Goal: Transaction & Acquisition: Purchase product/service

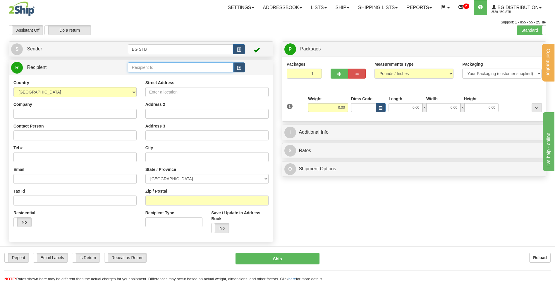
click at [151, 64] on input "text" at bounding box center [180, 67] width 105 height 10
type input "1035"
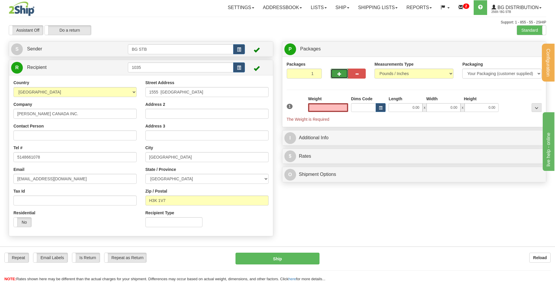
type input "0.00"
click at [335, 76] on button "button" at bounding box center [340, 74] width 18 height 10
click at [341, 63] on div at bounding box center [348, 64] width 35 height 7
click at [339, 69] on button "button" at bounding box center [340, 74] width 18 height 10
type input "3"
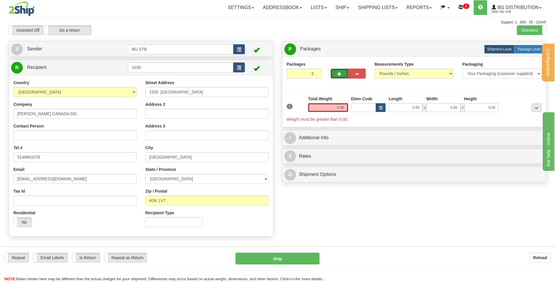
click at [531, 47] on span "Package Level" at bounding box center [529, 49] width 23 height 4
radio input "true"
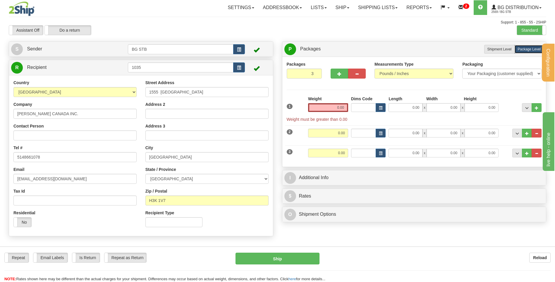
click at [325, 112] on div "Weight 0.00" at bounding box center [328, 106] width 43 height 20
click at [325, 108] on input "0.00" at bounding box center [328, 107] width 40 height 9
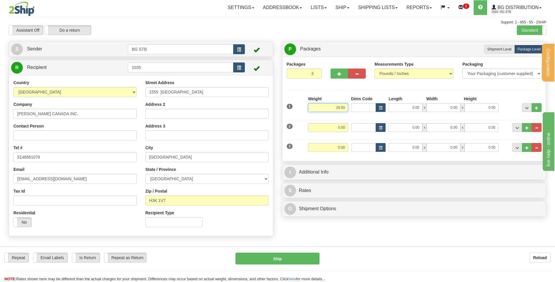
type input "16.50"
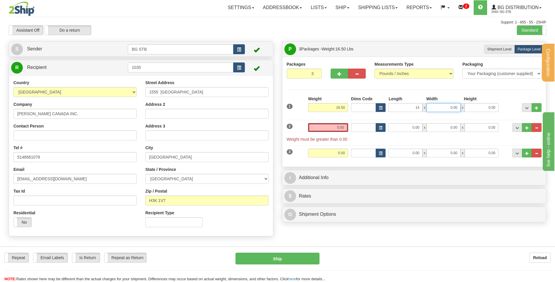
type input "14.00"
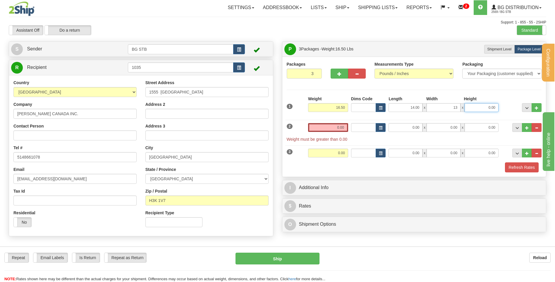
type input "13.00"
type input "9.00"
click at [324, 125] on input "0.00" at bounding box center [328, 127] width 40 height 9
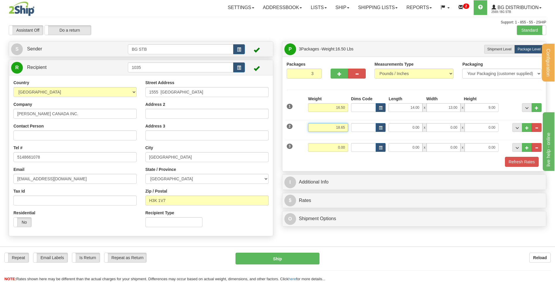
type input "18.65"
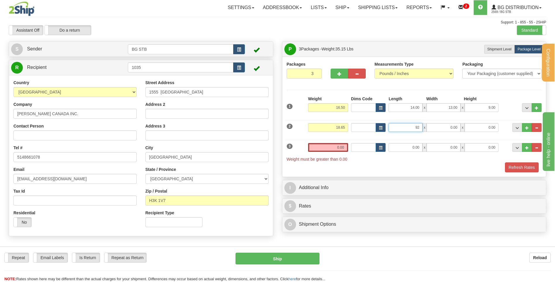
type input "92.00"
type input "4.00"
type input "5.00"
click at [341, 145] on input "0.00" at bounding box center [328, 147] width 40 height 9
type input "21.00"
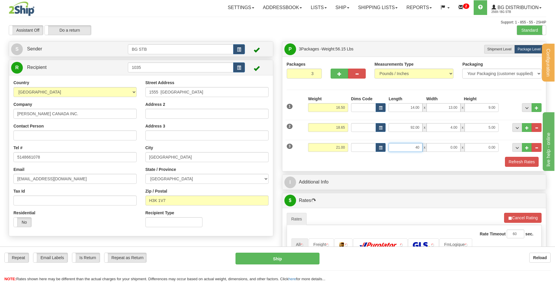
type input "40.00"
type input "11.00"
type input "8.00"
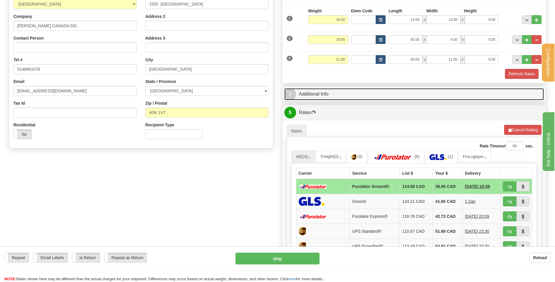
click at [348, 91] on link "I Additional Info" at bounding box center [415, 94] width 260 height 12
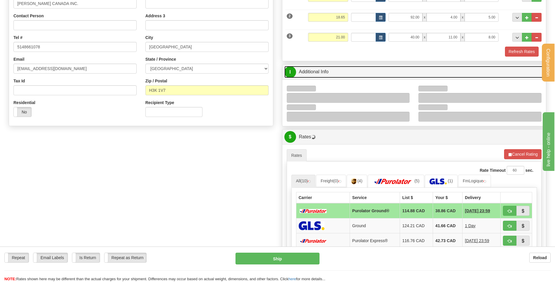
scroll to position [146, 0]
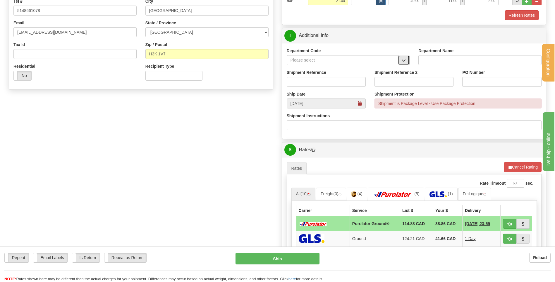
click at [401, 62] on button "button" at bounding box center [404, 60] width 12 height 10
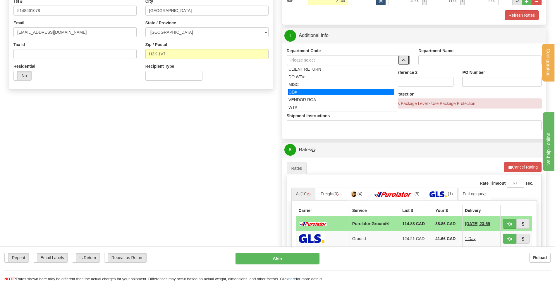
click at [334, 89] on div "OE#" at bounding box center [341, 92] width 106 height 6
type input "OE#"
type input "ORDERS"
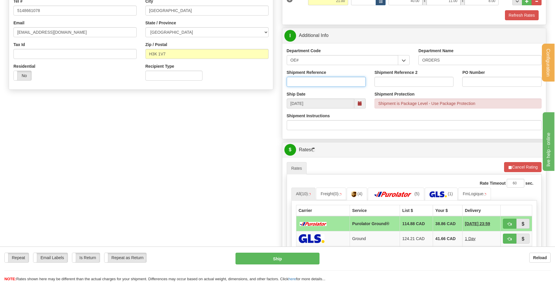
click at [330, 79] on input "Shipment Reference" at bounding box center [326, 82] width 79 height 10
type input "80005778-00"
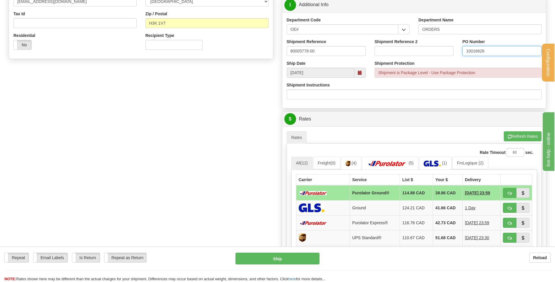
scroll to position [234, 0]
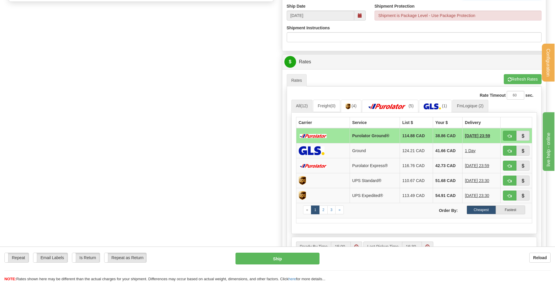
type input "10016626"
click at [464, 105] on link "FmLogique (2)" at bounding box center [471, 106] width 36 height 12
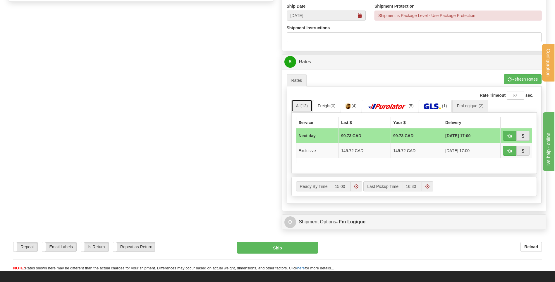
click at [298, 104] on link "All (12)" at bounding box center [302, 106] width 21 height 12
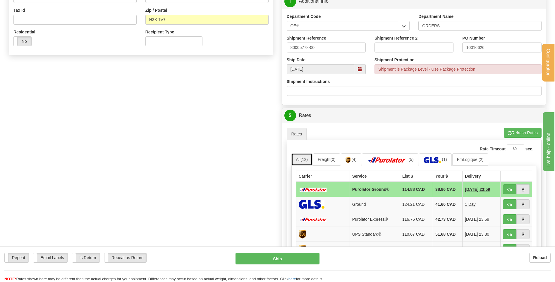
scroll to position [264, 0]
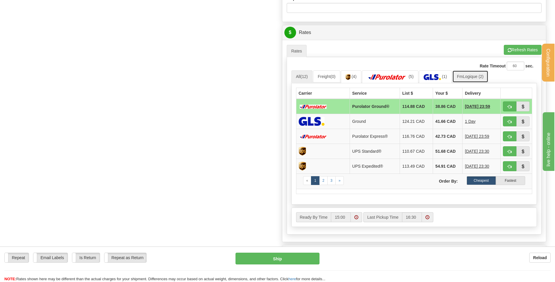
click at [487, 78] on link "FmLogique (2)" at bounding box center [471, 76] width 36 height 12
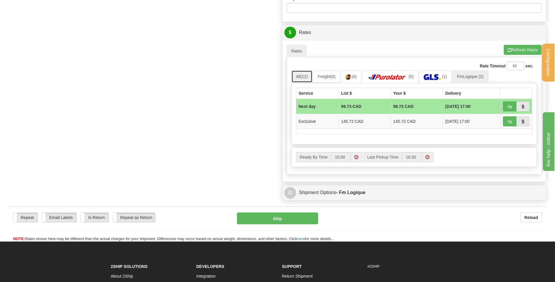
click at [310, 76] on link "All (12)" at bounding box center [302, 76] width 21 height 12
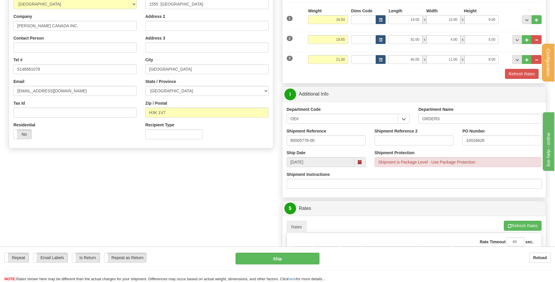
scroll to position [59, 0]
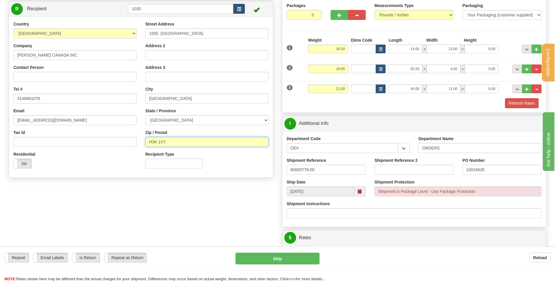
click at [160, 141] on input "H3K 1V7" at bounding box center [207, 142] width 123 height 10
click at [159, 142] on input "H3K 1V7" at bounding box center [207, 142] width 123 height 10
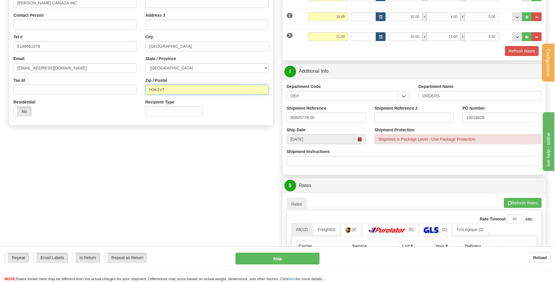
scroll to position [176, 0]
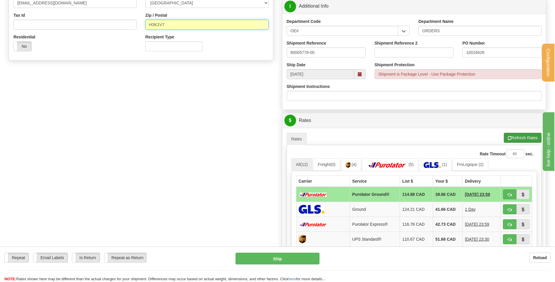
type input "H3K1V7"
click at [527, 138] on button "Refresh Rates" at bounding box center [523, 138] width 38 height 10
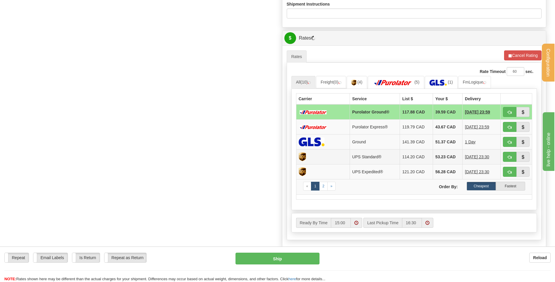
scroll to position [264, 0]
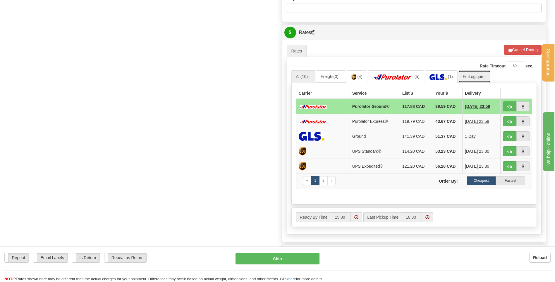
click at [477, 77] on link "FmLogique" at bounding box center [475, 76] width 33 height 12
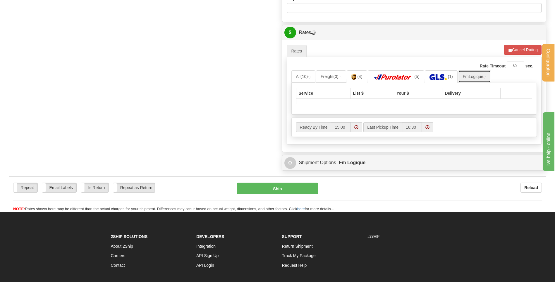
click at [467, 76] on link "FmLogique" at bounding box center [475, 76] width 33 height 12
click at [311, 77] on img at bounding box center [309, 77] width 3 height 3
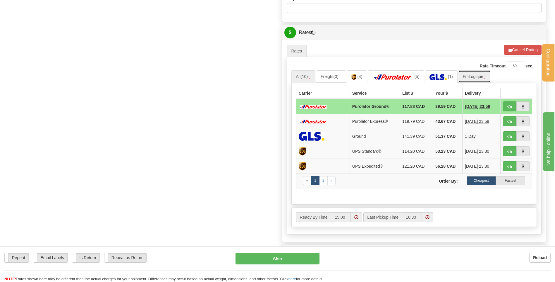
click at [469, 75] on link "FmLogique" at bounding box center [475, 76] width 33 height 12
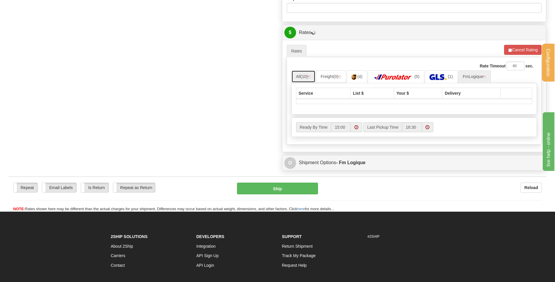
click at [300, 76] on link "All (10)" at bounding box center [304, 76] width 24 height 12
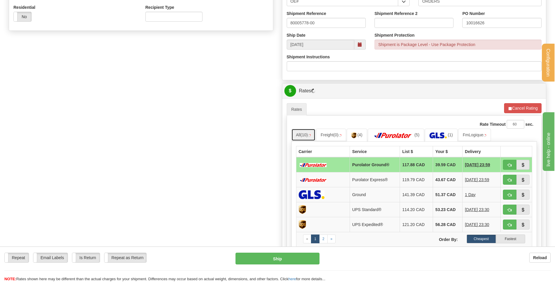
scroll to position [205, 0]
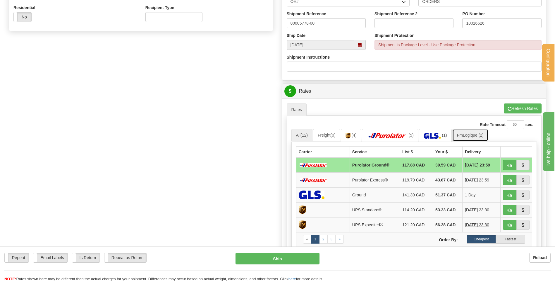
click at [471, 134] on link "FmLogique (2)" at bounding box center [471, 135] width 36 height 12
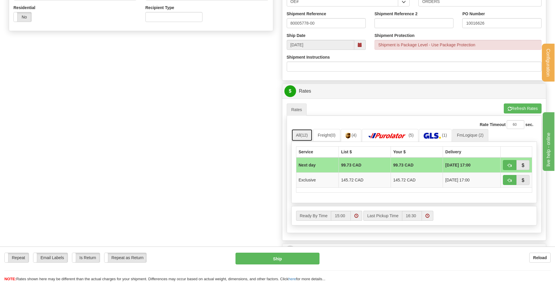
click at [303, 137] on span "(12)" at bounding box center [304, 135] width 7 height 5
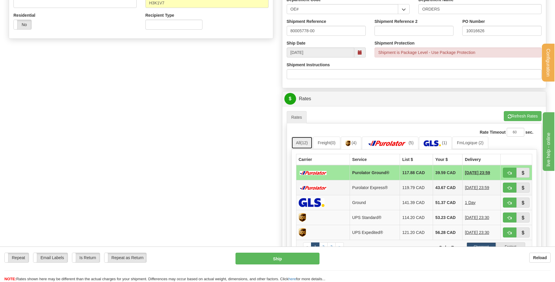
scroll to position [234, 0]
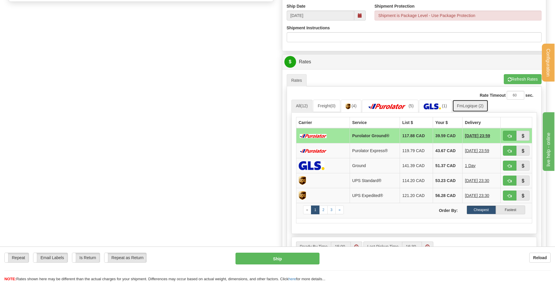
click at [476, 104] on link "FmLogique (2)" at bounding box center [471, 106] width 36 height 12
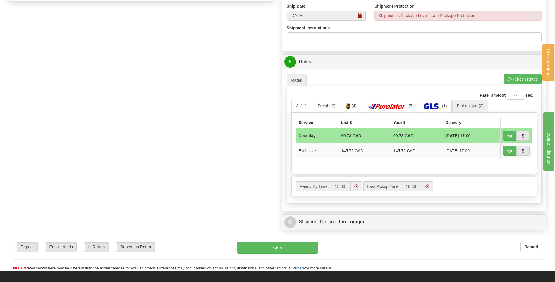
click at [289, 106] on div "Rate Timeout 60 sec. All (12) Freight (0) (4) (5) (1) «" at bounding box center [414, 144] width 255 height 117
click at [299, 104] on link "All (12)" at bounding box center [302, 106] width 21 height 12
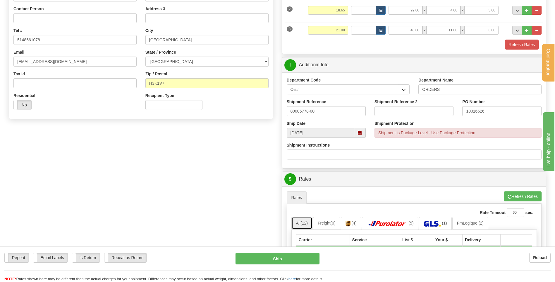
scroll to position [29, 0]
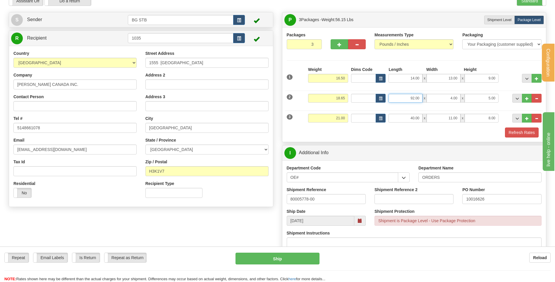
drag, startPoint x: 408, startPoint y: 98, endPoint x: 427, endPoint y: 96, distance: 19.4
click at [427, 96] on div "92.00 x 4.00 x 5.00" at bounding box center [444, 98] width 110 height 9
type input "89.00"
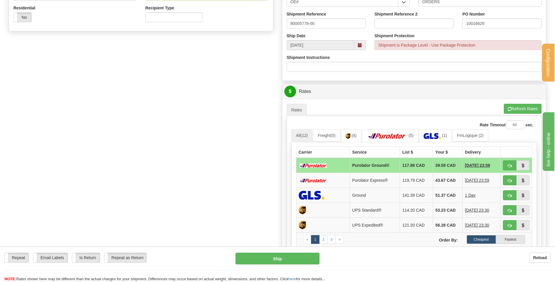
scroll to position [205, 0]
click at [528, 109] on button "Refresh Rates" at bounding box center [523, 108] width 38 height 10
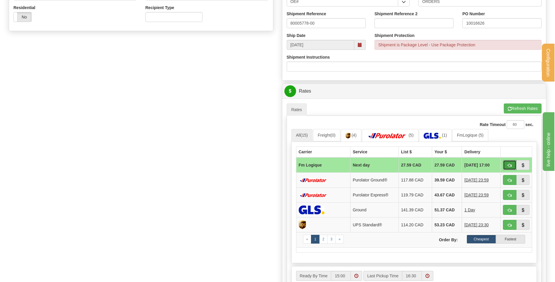
click at [509, 166] on span "button" at bounding box center [510, 165] width 4 height 4
type input "jour"
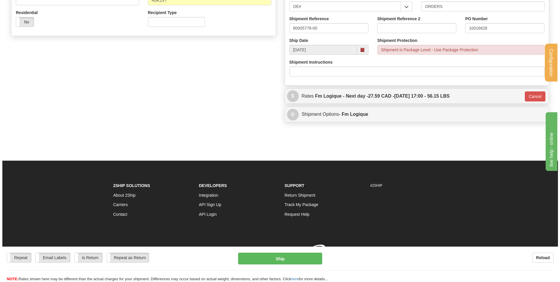
scroll to position [203, 0]
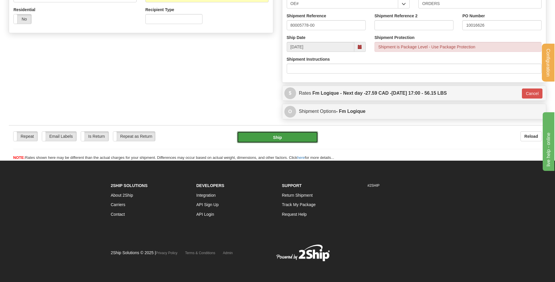
click at [290, 138] on button "Ship" at bounding box center [277, 137] width 81 height 12
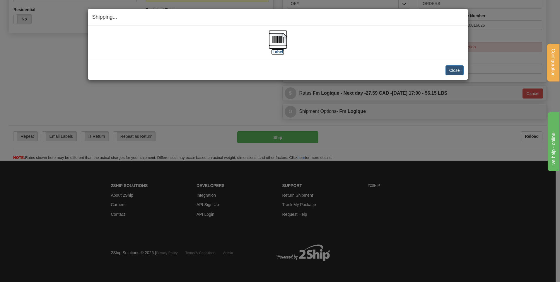
click at [279, 38] on img at bounding box center [278, 39] width 19 height 19
drag, startPoint x: 450, startPoint y: 70, endPoint x: 442, endPoint y: 68, distance: 8.3
click at [447, 69] on button "Close" at bounding box center [454, 70] width 18 height 10
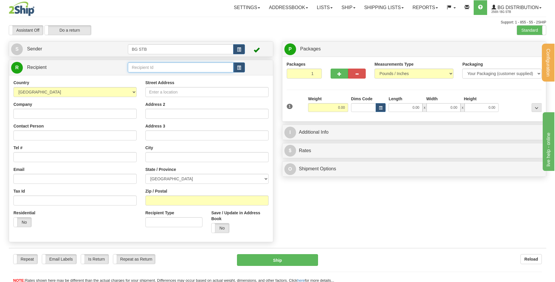
click at [132, 68] on input "text" at bounding box center [180, 67] width 105 height 10
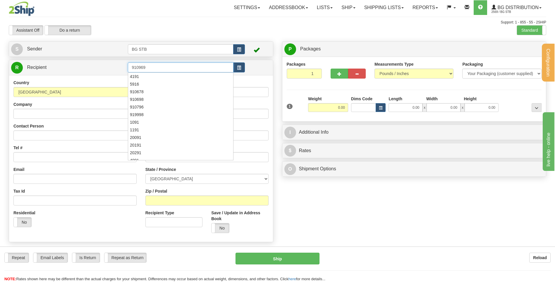
type input "910969"
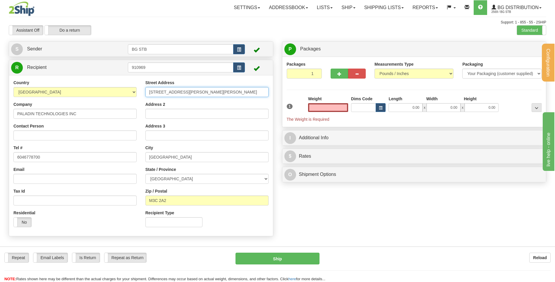
type input "0.00"
drag, startPoint x: 200, startPoint y: 93, endPoint x: 83, endPoint y: 90, distance: 117.2
click at [83, 90] on div "Country AFGHANISTAN ALAND ISLANDS ALBANIA ALGERIA AMERICAN SAMOA ANDORRA ANGOLA…" at bounding box center [141, 156] width 264 height 152
type input "4983 RUE LEVY"
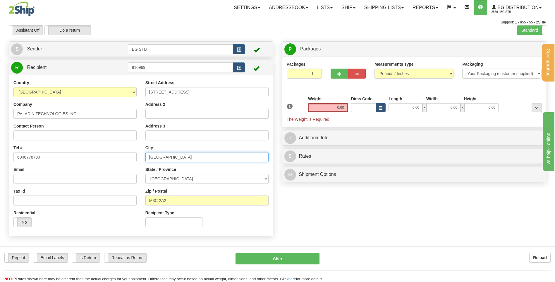
drag, startPoint x: 180, startPoint y: 157, endPoint x: 124, endPoint y: 156, distance: 56.5
click at [124, 156] on div "Country AFGHANISTAN ALAND ISLANDS ALBANIA ALGERIA AMERICAN SAMOA ANDORRA ANGOLA…" at bounding box center [141, 156] width 264 height 152
type input "SAINT-LAURENT"
click at [193, 177] on select "ALBERTA BRITISH COLUMBIA MANITOBA NEW BRUNSWICK NEWFOUNDLAND NOVA SCOTIA NUNAVU…" at bounding box center [207, 179] width 123 height 10
select select "QC"
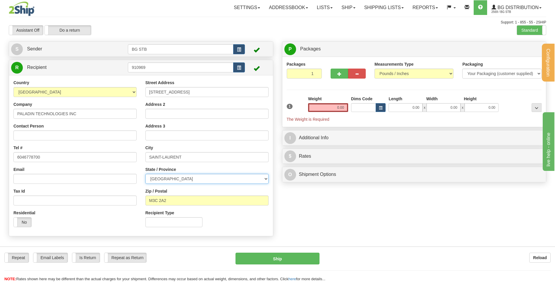
click at [146, 174] on select "ALBERTA BRITISH COLUMBIA MANITOBA NEW BRUNSWICK NEWFOUNDLAND NOVA SCOTIA NUNAVU…" at bounding box center [207, 179] width 123 height 10
drag, startPoint x: 174, startPoint y: 201, endPoint x: 134, endPoint y: 203, distance: 40.5
click at [137, 203] on div "Country AFGHANISTAN ALAND ISLANDS ALBANIA ALGERIA AMERICAN SAMOA ANDORRA ANGOLA…" at bounding box center [141, 156] width 264 height 152
type input "H4R 2N9"
drag, startPoint x: 90, startPoint y: 114, endPoint x: 9, endPoint y: 115, distance: 81.4
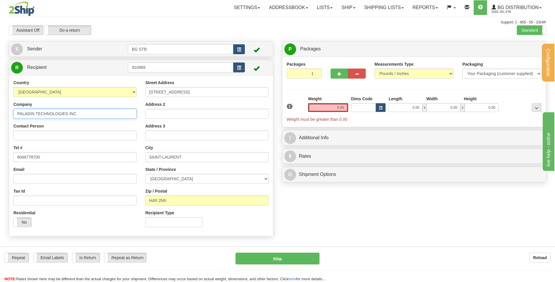
click at [9, 115] on div "Country AFGHANISTAN ALAND ISLANDS ALBANIA ALGERIA AMERICAN SAMOA ANDORRA ANGOLA…" at bounding box center [75, 156] width 132 height 152
type input "SERRURIER ROBILLARD"
click at [343, 107] on input "0.00" at bounding box center [328, 107] width 40 height 9
type input "8.20"
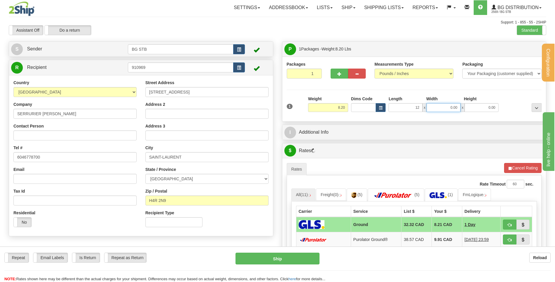
type input "12.00"
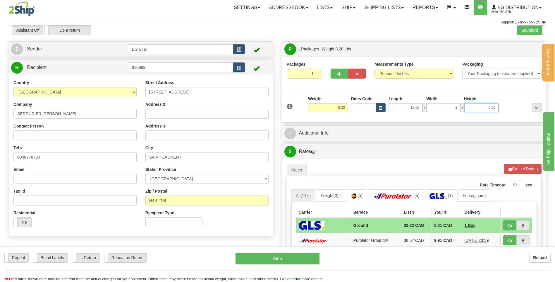
type input "8.00"
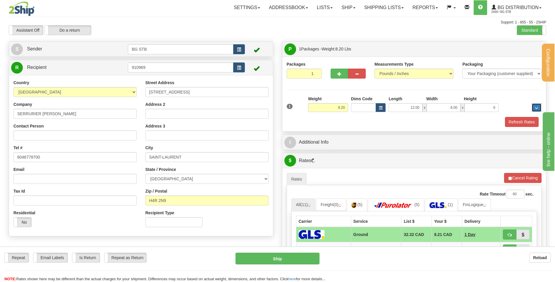
type input "6.00"
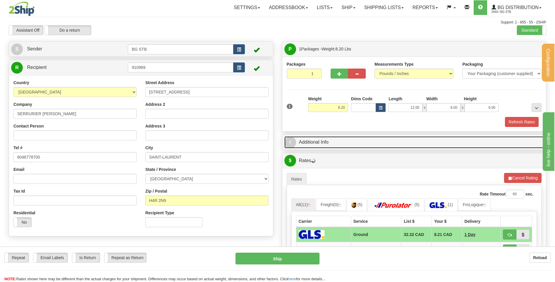
click at [354, 140] on link "I Additional Info" at bounding box center [415, 142] width 260 height 12
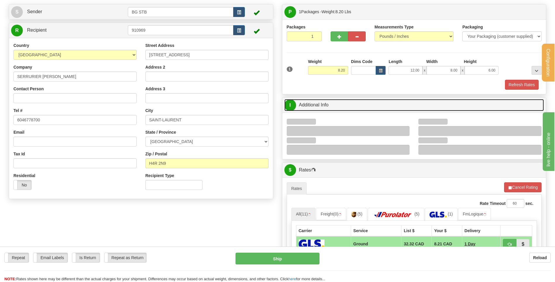
scroll to position [88, 0]
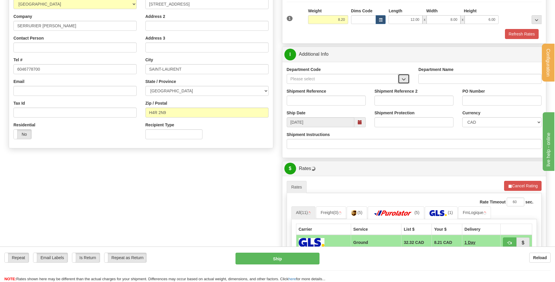
click at [403, 77] on span "button" at bounding box center [404, 79] width 4 height 4
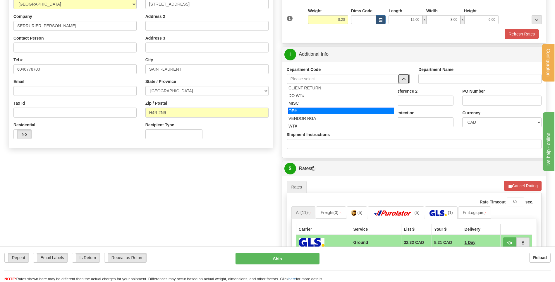
click at [330, 110] on div "OE#" at bounding box center [341, 110] width 106 height 6
type input "OE#"
type input "ORDERS"
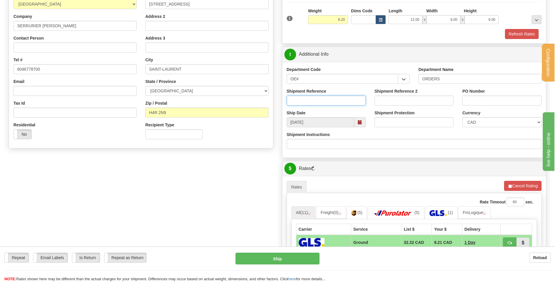
click at [329, 103] on input "Shipment Reference" at bounding box center [326, 100] width 79 height 10
type input "80005786-00"
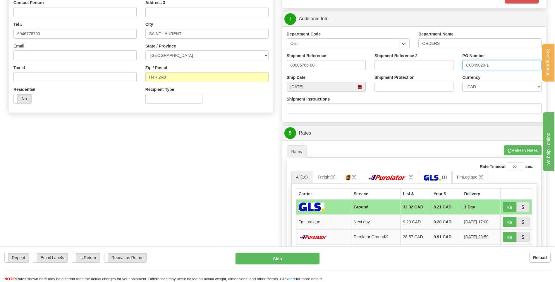
scroll to position [205, 0]
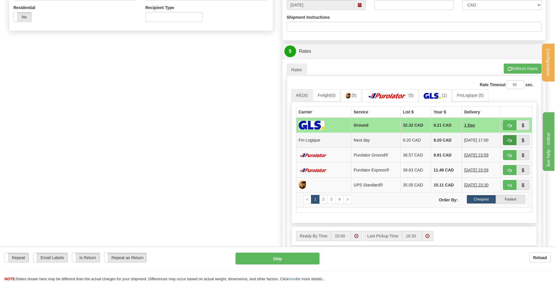
type input "C0049020-1"
drag, startPoint x: 509, startPoint y: 139, endPoint x: 493, endPoint y: 140, distance: 15.5
click at [509, 139] on span "button" at bounding box center [510, 140] width 4 height 4
type input "jour"
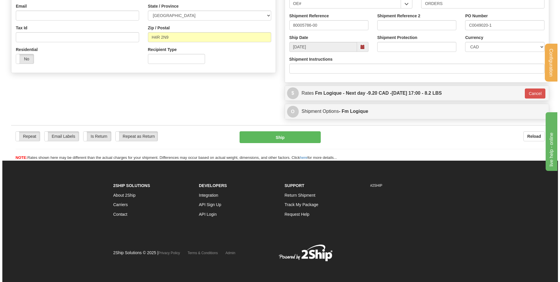
scroll to position [163, 0]
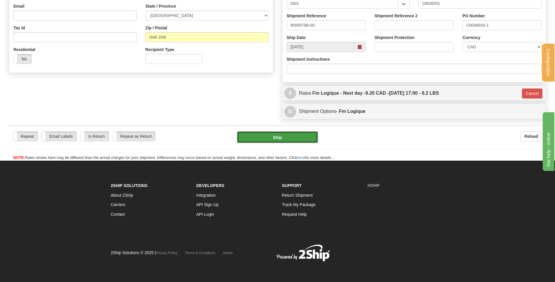
click at [277, 134] on button "Ship" at bounding box center [277, 137] width 81 height 12
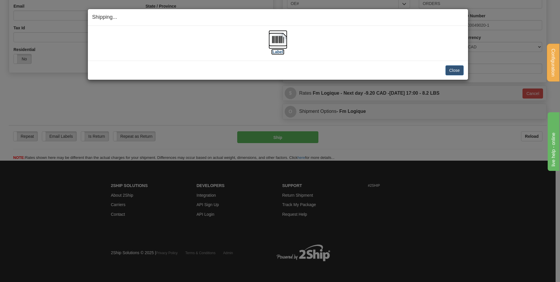
click at [276, 47] on img at bounding box center [278, 39] width 19 height 19
click at [459, 71] on button "Close" at bounding box center [454, 70] width 18 height 10
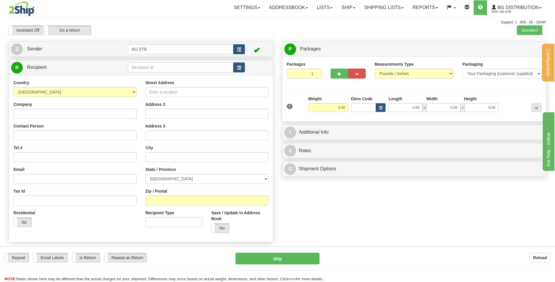
drag, startPoint x: 169, startPoint y: 74, endPoint x: 169, endPoint y: 69, distance: 5.3
click at [169, 72] on div "R Recipient" at bounding box center [141, 67] width 264 height 15
click at [169, 69] on input "text" at bounding box center [180, 67] width 105 height 10
type input "9588"
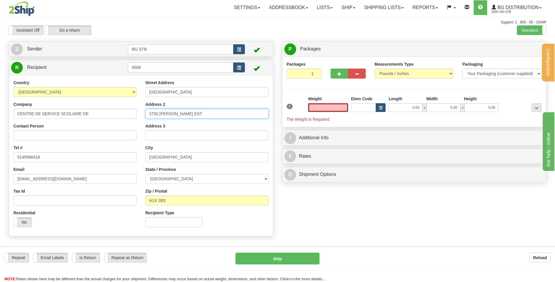
type input "0.00"
drag, startPoint x: 170, startPoint y: 115, endPoint x: 143, endPoint y: 119, distance: 27.4
click at [145, 119] on div "Street Address MONTREAL Address 2 3700 RACHEL EST Address 3 City MONTREAL State…" at bounding box center [207, 156] width 132 height 152
drag, startPoint x: 176, startPoint y: 92, endPoint x: 143, endPoint y: 91, distance: 33.4
click at [143, 91] on div "Street Address MONTREAL Address 2 Address 3 City MONTREAL State / Province ALBE…" at bounding box center [207, 156] width 132 height 152
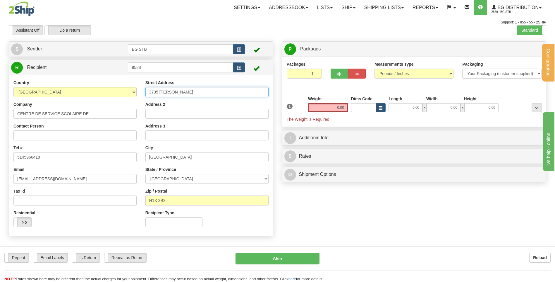
type input "3735 DROLET"
click at [166, 113] on input "Address 2" at bounding box center [207, 114] width 123 height 10
type input "EDIFICE DES PINS"
type input "H2X 3H7"
click at [344, 103] on input "0.00" at bounding box center [328, 107] width 40 height 9
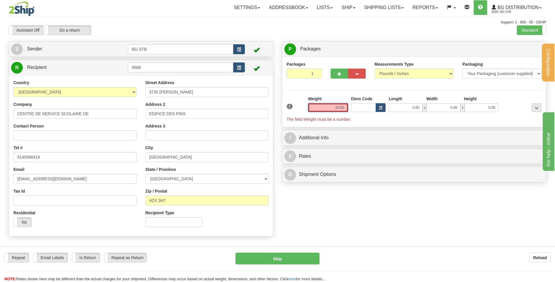
type input "15.65"
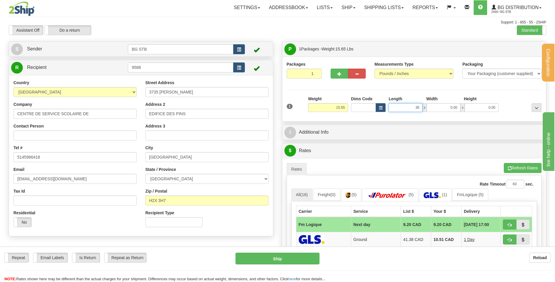
type input "36.00"
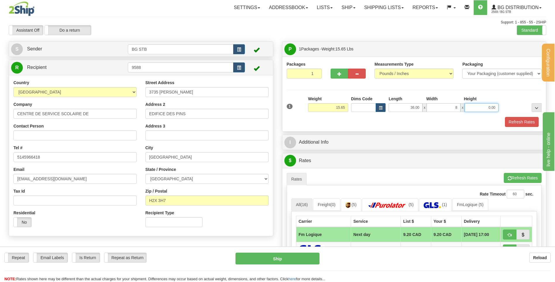
type input "8.00"
type input "3.00"
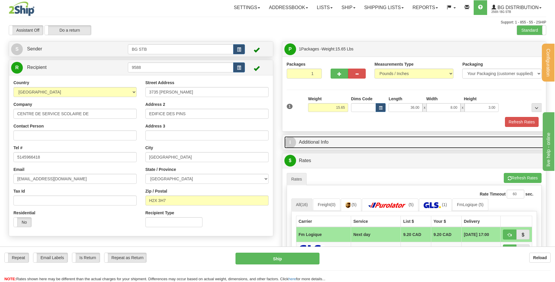
click at [353, 142] on link "I Additional Info" at bounding box center [415, 142] width 260 height 12
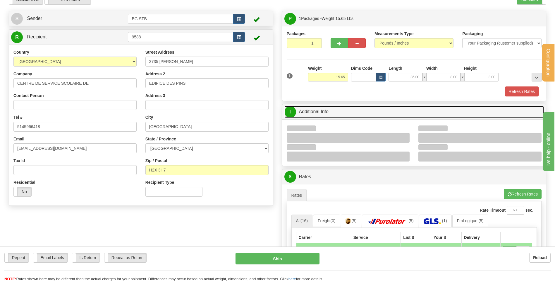
scroll to position [59, 0]
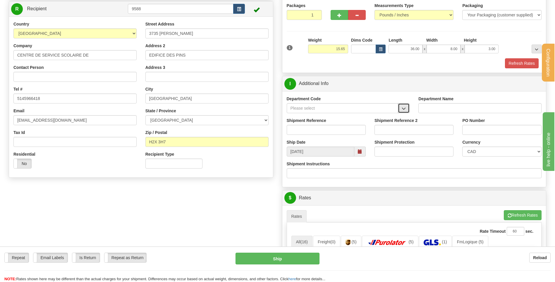
click at [403, 110] on span "button" at bounding box center [404, 109] width 4 height 4
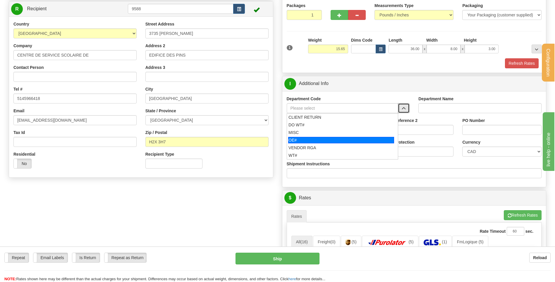
click at [328, 138] on div "OE#" at bounding box center [341, 140] width 106 height 6
type input "OE#"
type input "ORDERS"
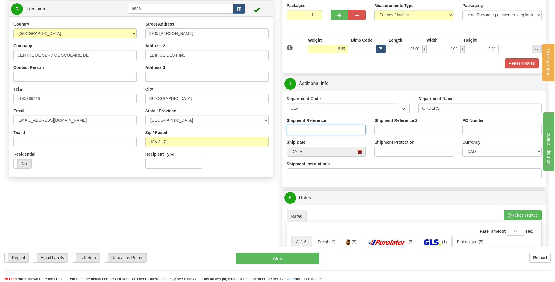
click at [325, 131] on input "Shipment Reference" at bounding box center [326, 130] width 79 height 10
type input "80004559-00"
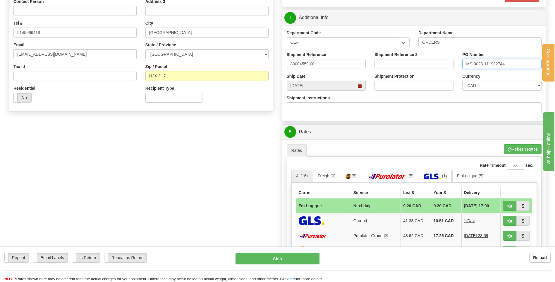
scroll to position [234, 0]
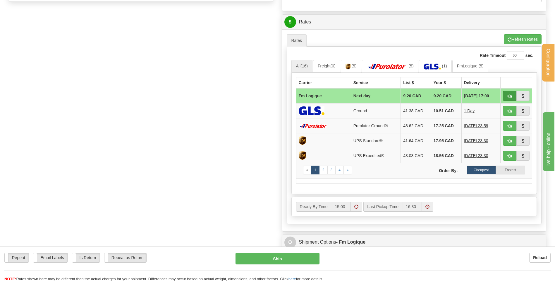
type input "MS-0023-111932744"
click at [505, 96] on button "button" at bounding box center [509, 96] width 13 height 10
type input "jour"
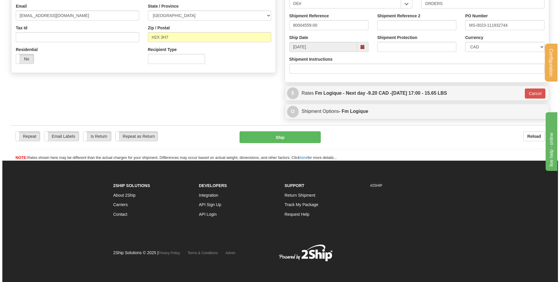
scroll to position [163, 0]
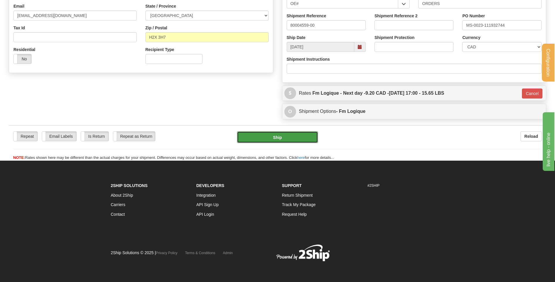
click at [263, 137] on button "Ship" at bounding box center [277, 137] width 81 height 12
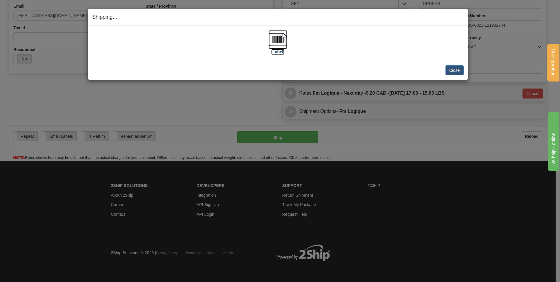
click at [279, 41] on img at bounding box center [278, 39] width 19 height 19
click at [449, 69] on button "Close" at bounding box center [454, 70] width 18 height 10
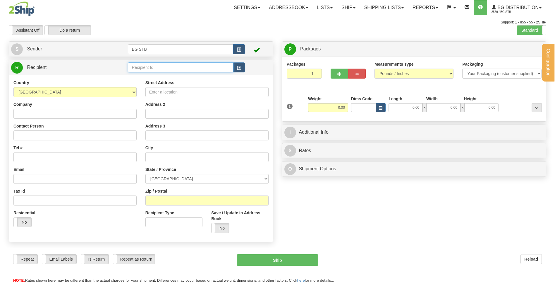
click at [142, 67] on input "text" at bounding box center [180, 67] width 105 height 10
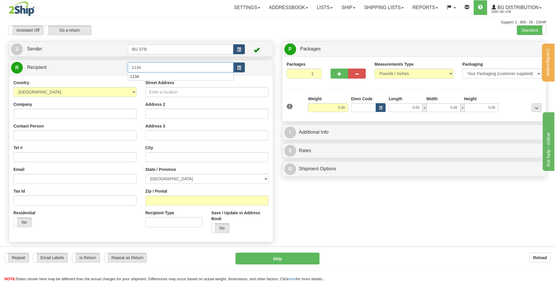
type input "1134"
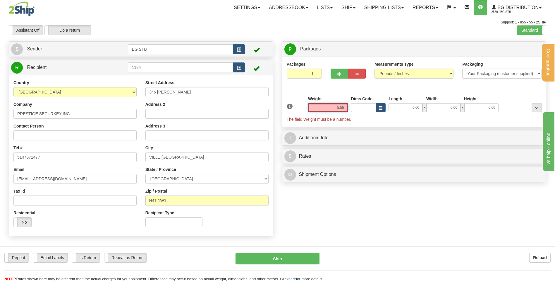
type input "5.55"
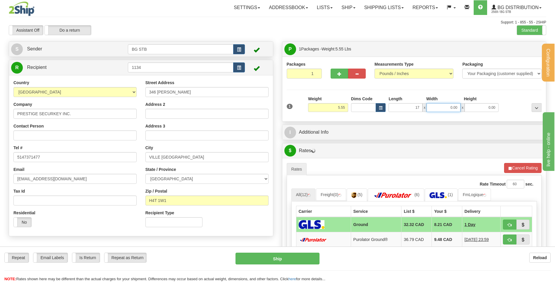
type input "17.00"
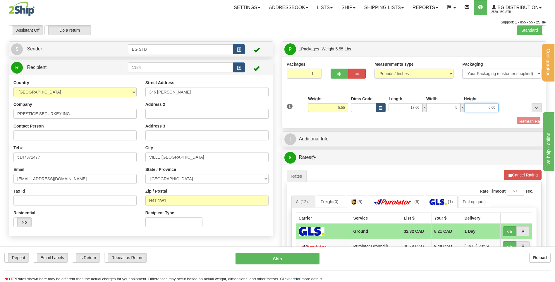
type input "5.00"
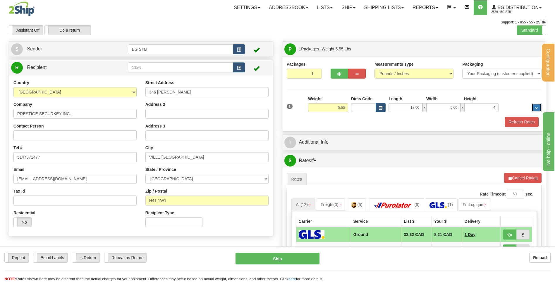
type input "4.00"
drag, startPoint x: 341, startPoint y: 128, endPoint x: 341, endPoint y: 142, distance: 13.8
click at [341, 129] on div "Packages 1 1 Measurements Type" at bounding box center [415, 94] width 264 height 75
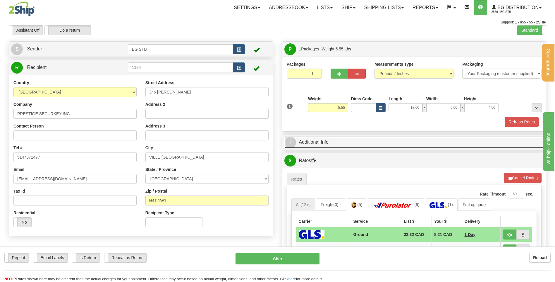
click at [341, 142] on link "I Additional Info" at bounding box center [415, 142] width 260 height 12
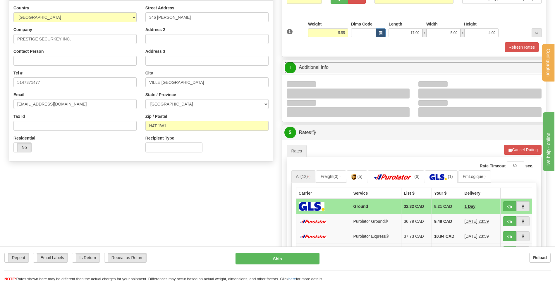
scroll to position [117, 0]
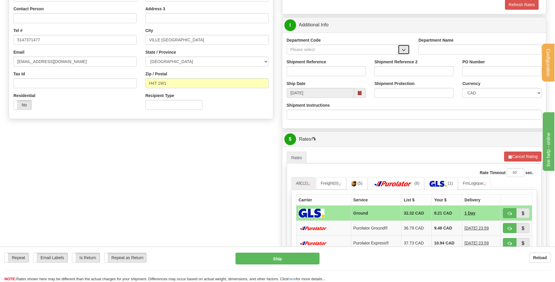
drag, startPoint x: 397, startPoint y: 48, endPoint x: 401, endPoint y: 51, distance: 5.3
click at [403, 51] on span "button" at bounding box center [404, 50] width 4 height 4
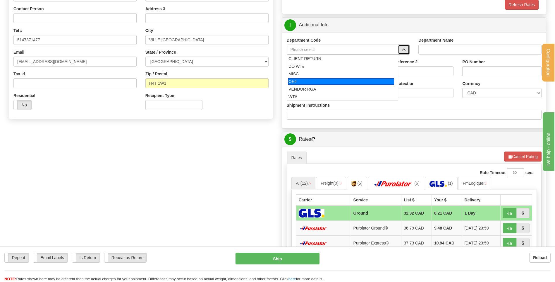
click at [316, 78] on div "OE#" at bounding box center [341, 81] width 106 height 6
type input "OE#"
type input "ORDERS"
click at [314, 74] on input "Shipment Reference" at bounding box center [326, 71] width 79 height 10
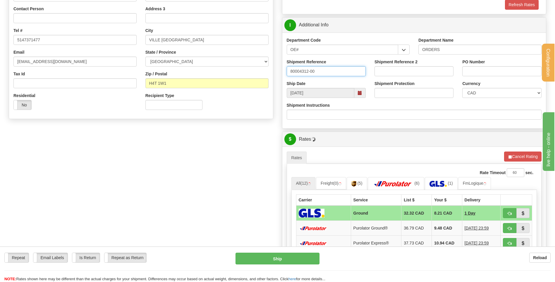
type input "80004312-00"
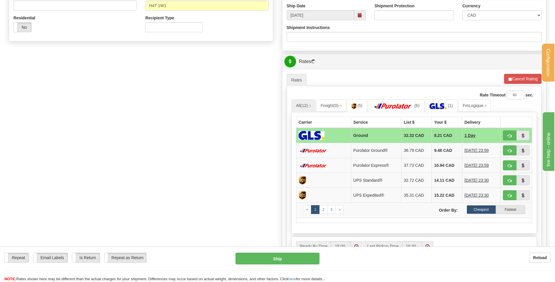
scroll to position [205, 0]
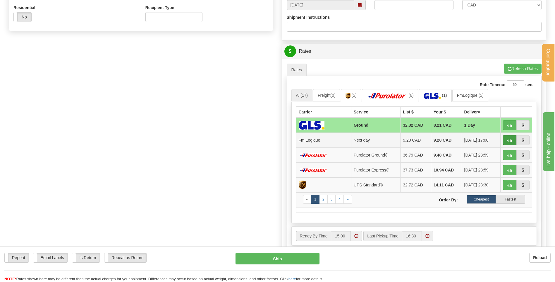
type input "3735"
click at [504, 141] on button "button" at bounding box center [509, 140] width 13 height 10
type input "jour"
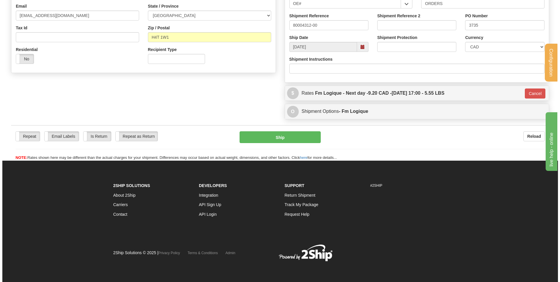
scroll to position [163, 0]
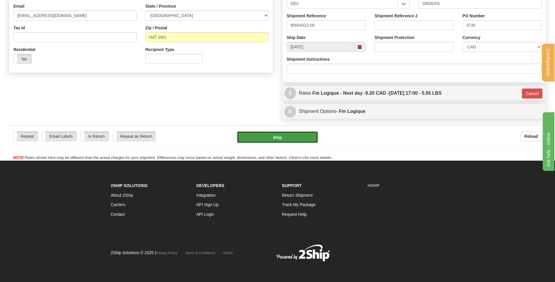
click at [290, 140] on button "Ship" at bounding box center [277, 137] width 81 height 12
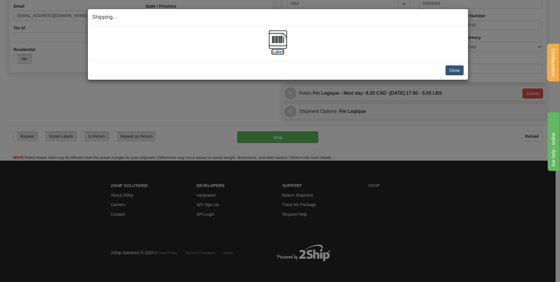
click at [276, 40] on img at bounding box center [278, 39] width 19 height 19
click at [459, 69] on button "Close" at bounding box center [454, 70] width 18 height 10
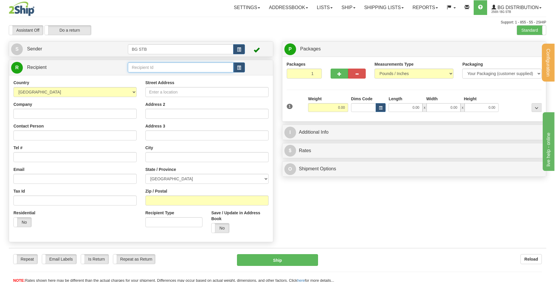
click at [142, 68] on input "text" at bounding box center [180, 67] width 105 height 10
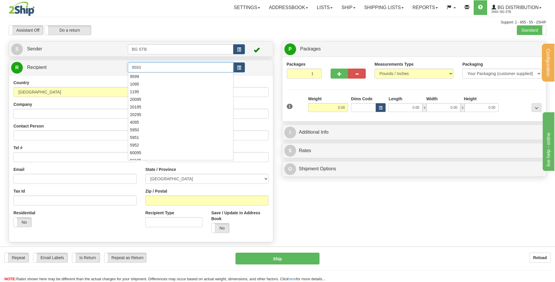
type input "9593"
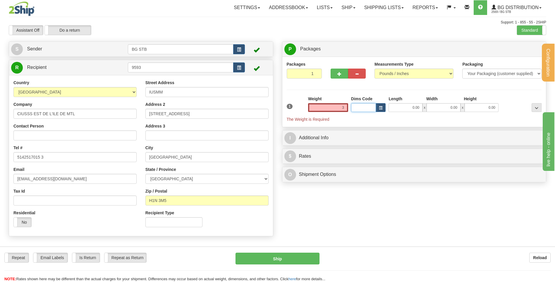
type input "3.00"
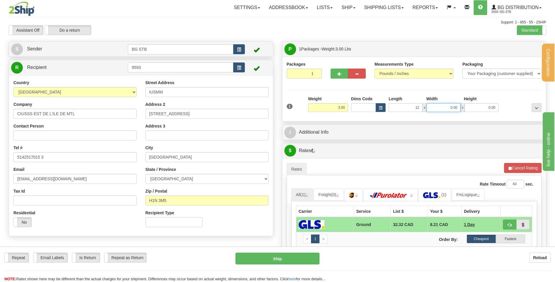
type input "12.00"
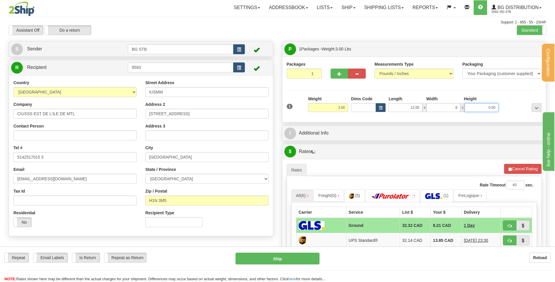
type input "8.00"
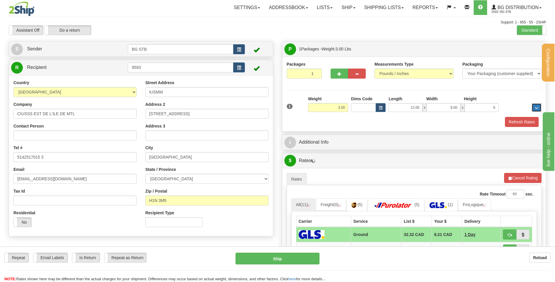
type input "6.00"
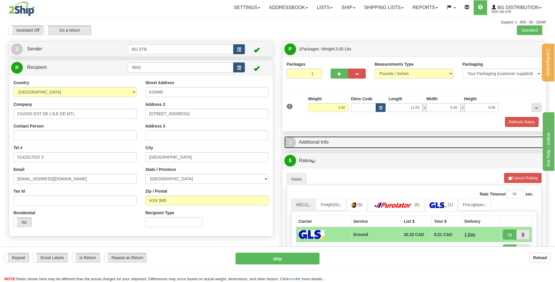
click at [323, 143] on link "I Additional Info" at bounding box center [415, 142] width 260 height 12
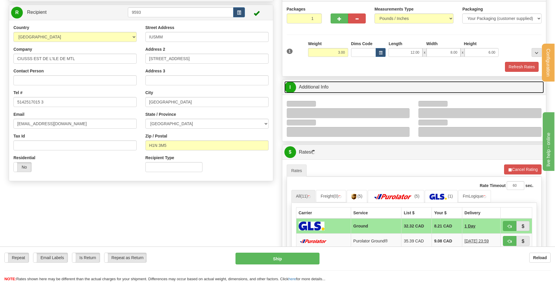
scroll to position [117, 0]
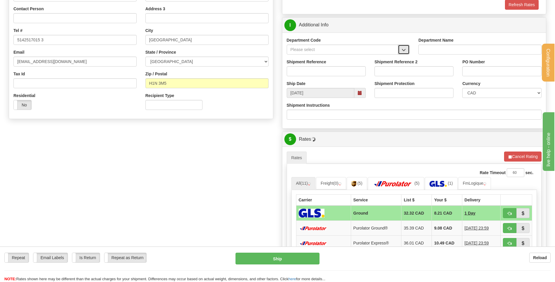
click at [401, 46] on button "button" at bounding box center [404, 50] width 12 height 10
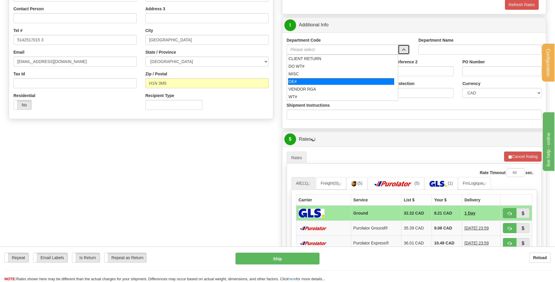
click at [341, 79] on div "OE#" at bounding box center [341, 81] width 106 height 6
type input "OE#"
type input "ORDERS"
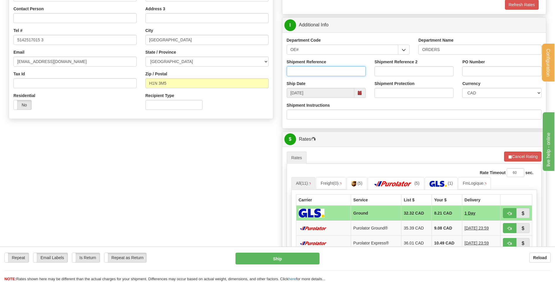
click at [339, 74] on input "Shipment Reference" at bounding box center [326, 71] width 79 height 10
type input "80005747-00"
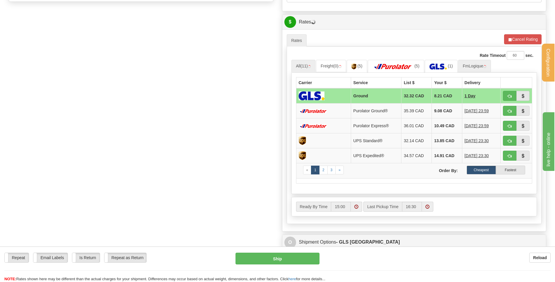
type input "10802693-I"
click at [473, 64] on link "FmLogique" at bounding box center [475, 66] width 33 height 12
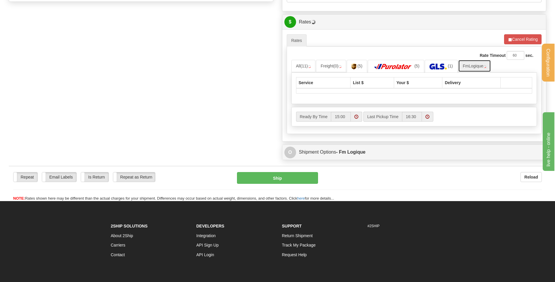
click at [471, 68] on link "FmLogique" at bounding box center [475, 66] width 33 height 12
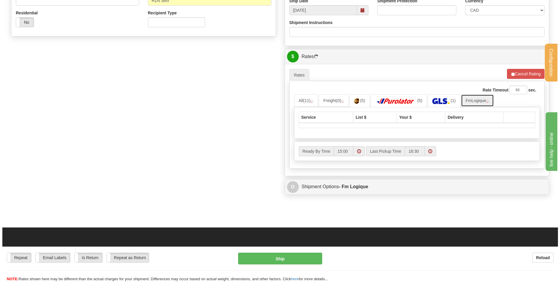
scroll to position [146, 0]
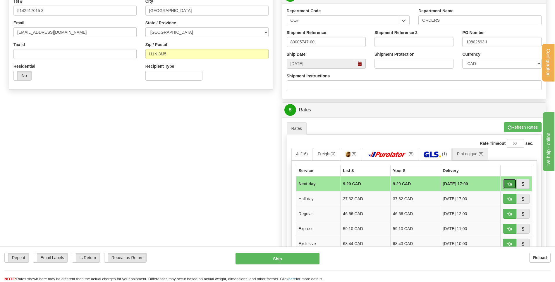
drag, startPoint x: 516, startPoint y: 186, endPoint x: 512, endPoint y: 185, distance: 4.2
click at [516, 186] on button "button" at bounding box center [509, 184] width 13 height 10
type input "jour"
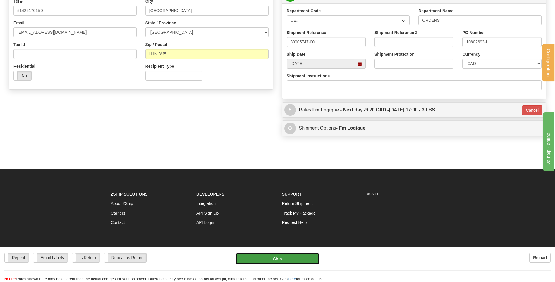
click at [295, 259] on button "Ship" at bounding box center [278, 258] width 84 height 12
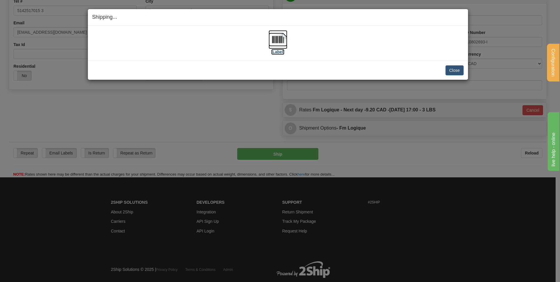
click at [274, 38] on img at bounding box center [278, 39] width 19 height 19
click at [450, 70] on button "Close" at bounding box center [454, 70] width 18 height 10
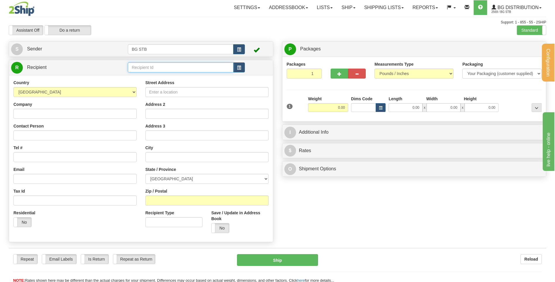
click at [139, 67] on input "text" at bounding box center [180, 67] width 105 height 10
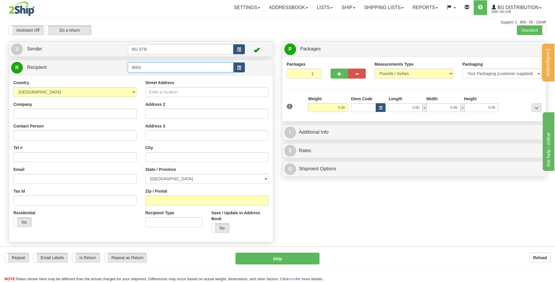
type input "9004"
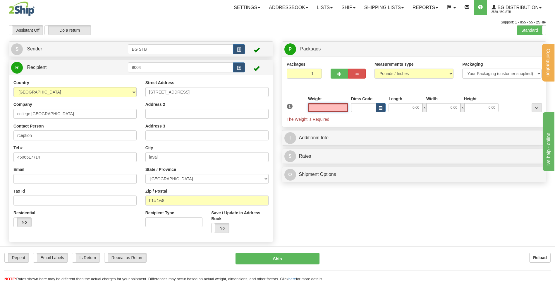
click at [339, 107] on input "text" at bounding box center [328, 107] width 40 height 9
type input "0.00"
click at [339, 75] on span "button" at bounding box center [340, 74] width 4 height 4
type input "2"
drag, startPoint x: 518, startPoint y: 45, endPoint x: 488, endPoint y: 51, distance: 30.4
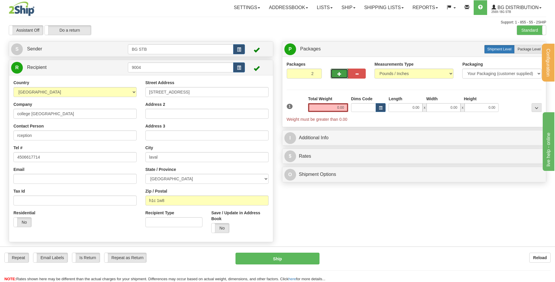
click at [518, 45] on label "Package Level Pack.." at bounding box center [530, 49] width 30 height 9
radio input "true"
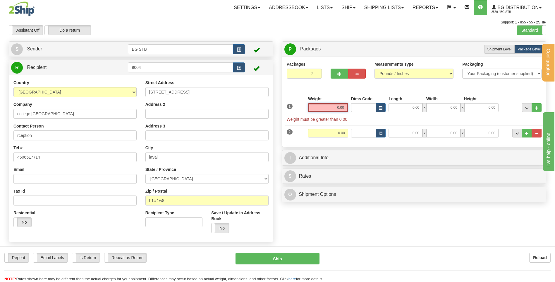
click at [309, 110] on input "0.00" at bounding box center [328, 107] width 40 height 9
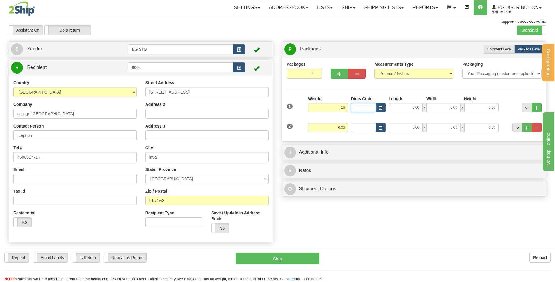
type input "16.00"
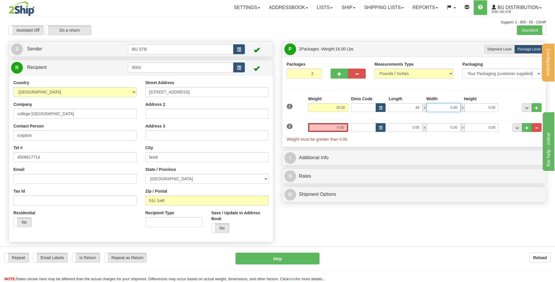
type input "49.00"
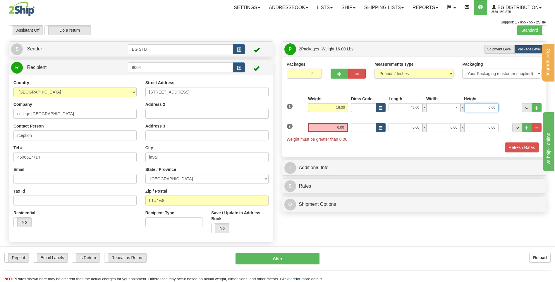
type input "7.00"
type input "4.00"
click at [332, 129] on input "0.00" at bounding box center [328, 127] width 40 height 9
type input "23.00"
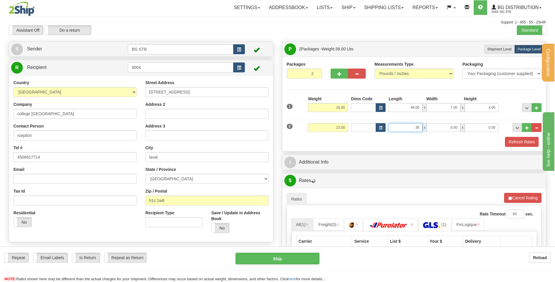
type input "36.00"
type input "25.00"
type input "2.00"
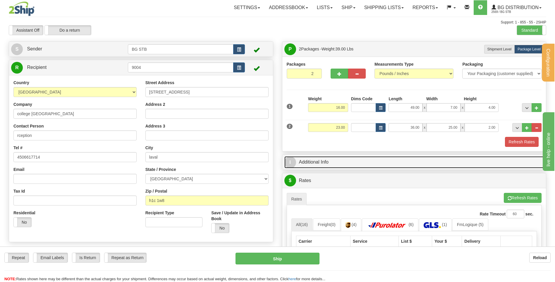
click at [331, 160] on link "I Additional Info" at bounding box center [415, 162] width 260 height 12
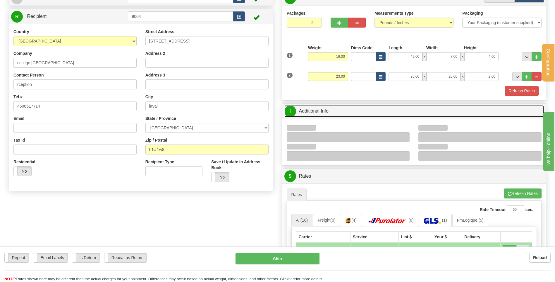
scroll to position [117, 0]
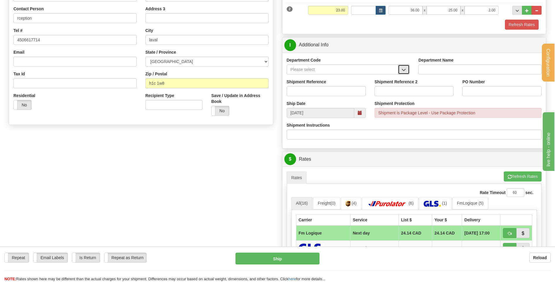
click at [404, 66] on button "button" at bounding box center [404, 69] width 12 height 10
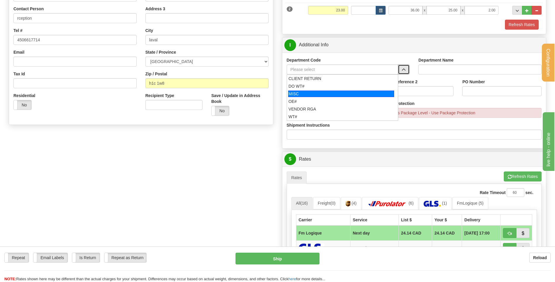
click at [327, 99] on div "OE#" at bounding box center [341, 101] width 105 height 6
type input "OE#"
type input "ORDERS"
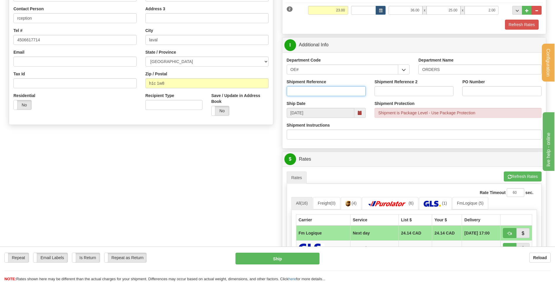
click at [324, 91] on input "Shipment Reference" at bounding box center [326, 91] width 79 height 10
type input "80004253-00"
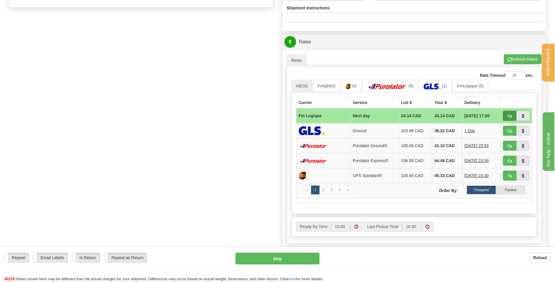
type input "6697"
click at [508, 117] on span "button" at bounding box center [510, 116] width 4 height 4
type input "jour"
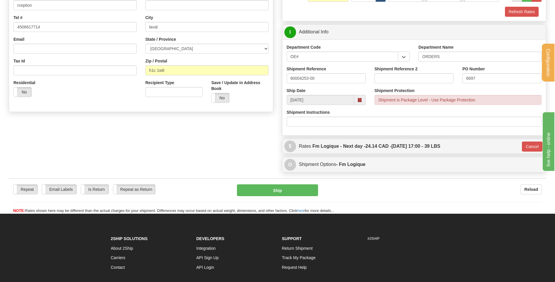
scroll to position [125, 0]
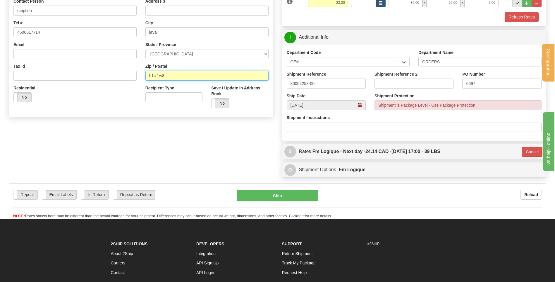
drag, startPoint x: 157, startPoint y: 74, endPoint x: 151, endPoint y: 73, distance: 6.4
click at [151, 73] on input "h1c 1w8" at bounding box center [207, 76] width 123 height 10
click at [164, 75] on input "H7C1w8" at bounding box center [207, 76] width 123 height 10
drag, startPoint x: 165, startPoint y: 75, endPoint x: 158, endPoint y: 73, distance: 7.5
click at [158, 73] on input "H7C1w8" at bounding box center [207, 76] width 123 height 10
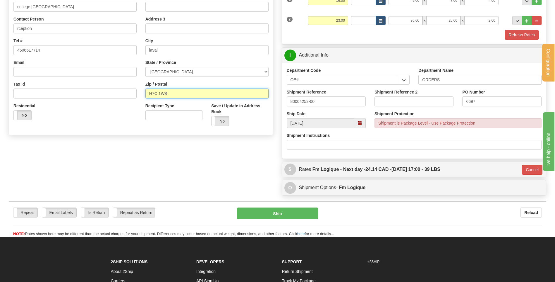
scroll to position [154, 0]
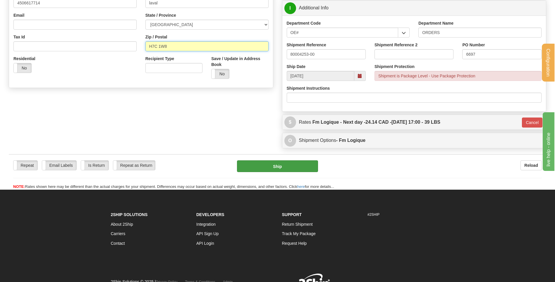
type input "H7C 1W8"
click at [272, 163] on button "Ship" at bounding box center [277, 166] width 81 height 12
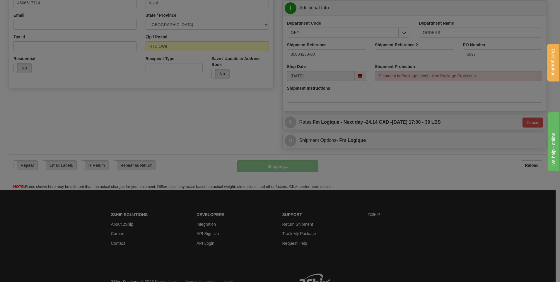
type input "jour"
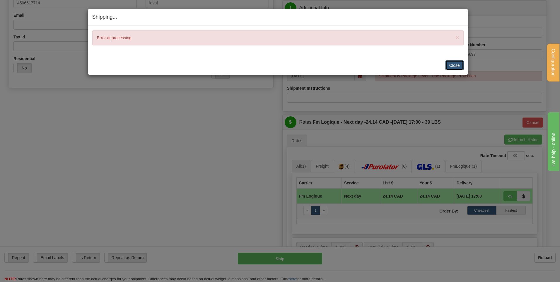
click at [458, 62] on button "Close" at bounding box center [454, 65] width 18 height 10
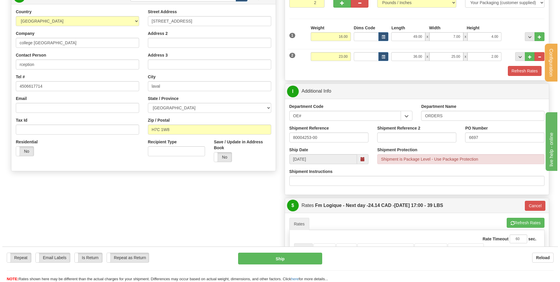
scroll to position [66, 0]
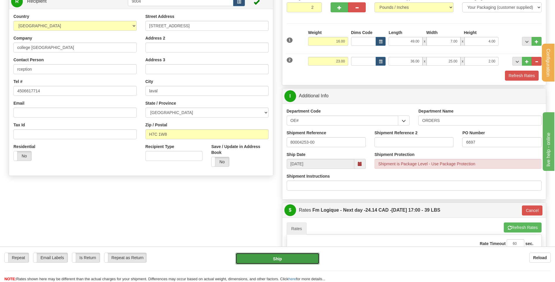
click at [263, 256] on button "Ship" at bounding box center [278, 258] width 84 height 12
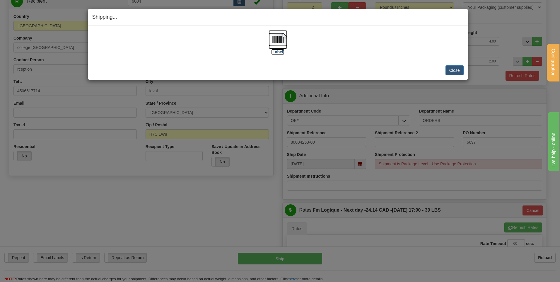
click at [287, 42] on img at bounding box center [278, 39] width 19 height 19
click at [451, 72] on button "Close" at bounding box center [454, 70] width 18 height 10
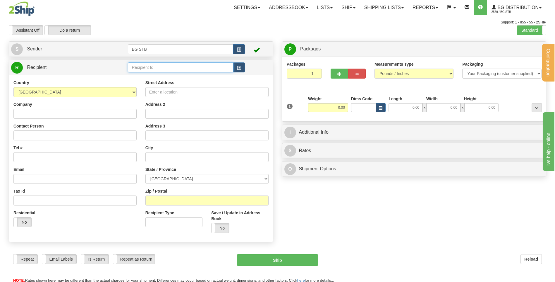
click at [195, 64] on input "text" at bounding box center [180, 67] width 105 height 10
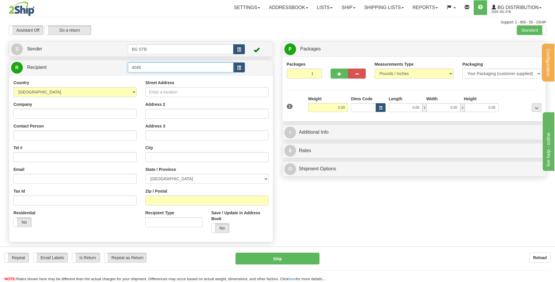
type input "4048"
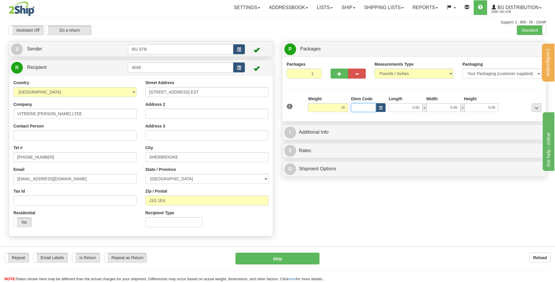
type input "15.00"
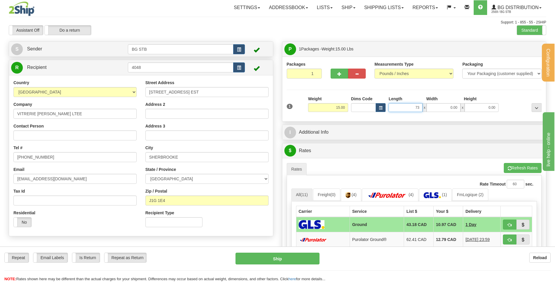
type input "73.00"
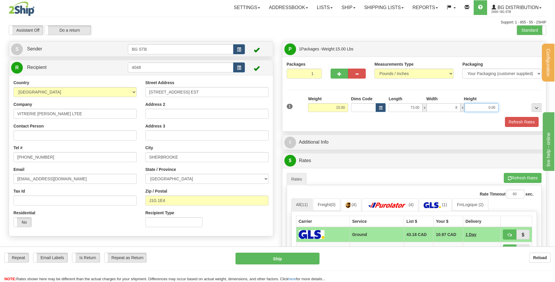
type input "8.00"
type input "2.00"
click at [345, 75] on button "button" at bounding box center [340, 74] width 18 height 10
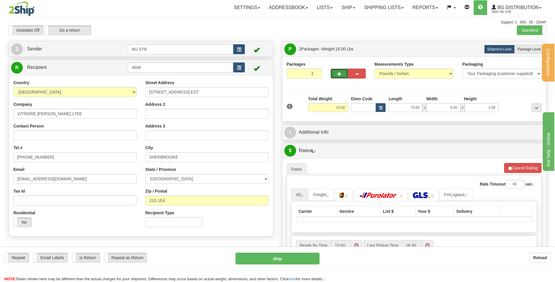
click at [340, 74] on span "button" at bounding box center [340, 74] width 4 height 4
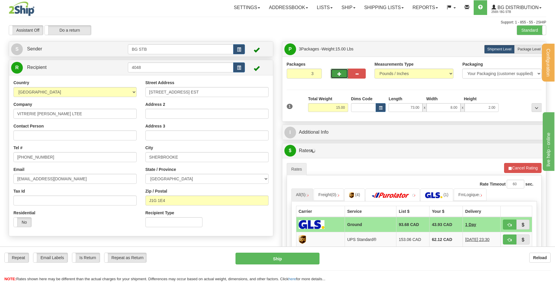
click at [339, 73] on span "button" at bounding box center [340, 74] width 4 height 4
type input "4"
click at [536, 49] on span "Package Level" at bounding box center [529, 49] width 23 height 4
radio input "true"
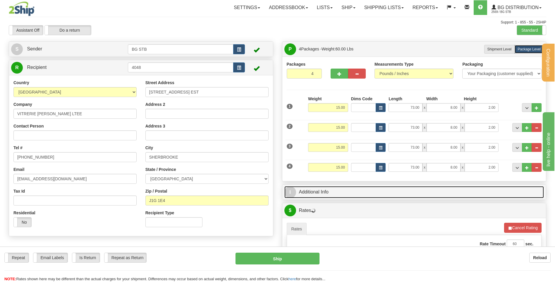
click at [322, 191] on link "I Additional Info" at bounding box center [415, 192] width 260 height 12
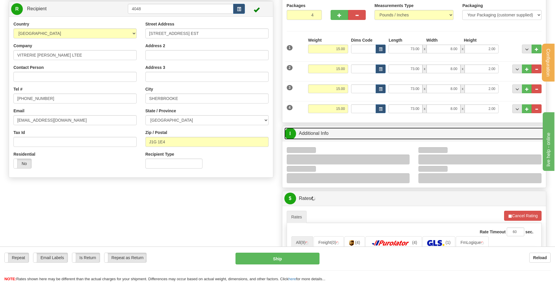
scroll to position [117, 0]
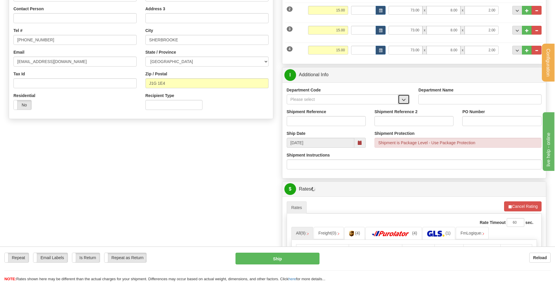
click at [405, 102] on span "button" at bounding box center [404, 100] width 4 height 4
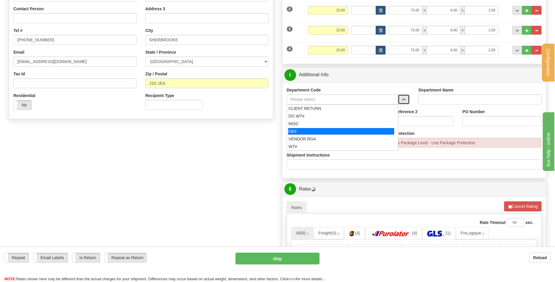
click at [315, 131] on div "OE#" at bounding box center [341, 131] width 106 height 6
type input "OE#"
type input "ORDERS"
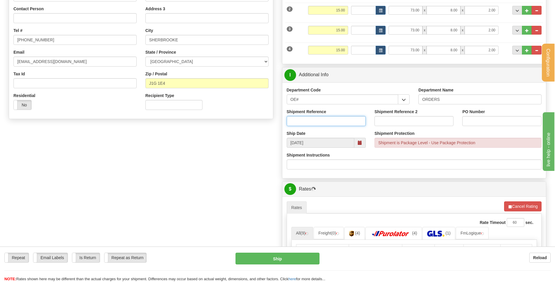
click at [313, 125] on input "Shipment Reference" at bounding box center [326, 121] width 79 height 10
type input "7"
type input "80004776-00"
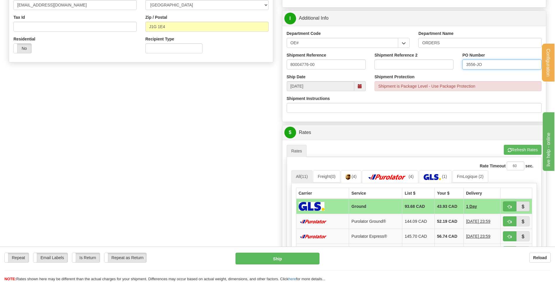
scroll to position [234, 0]
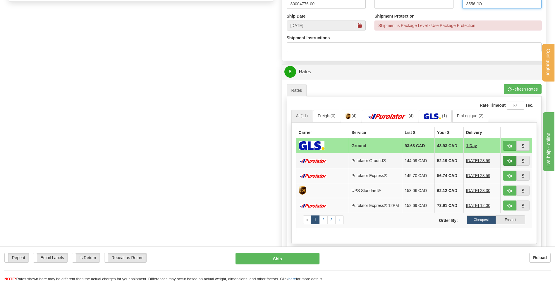
type input "3556-JO"
click at [509, 162] on span "button" at bounding box center [510, 161] width 4 height 4
type input "260"
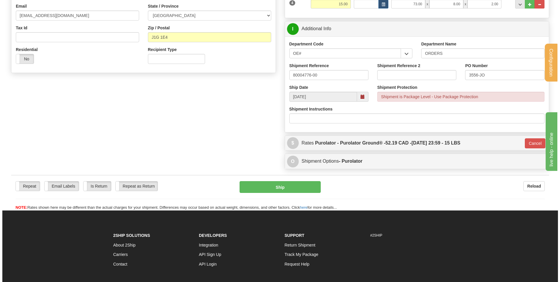
scroll to position [129, 0]
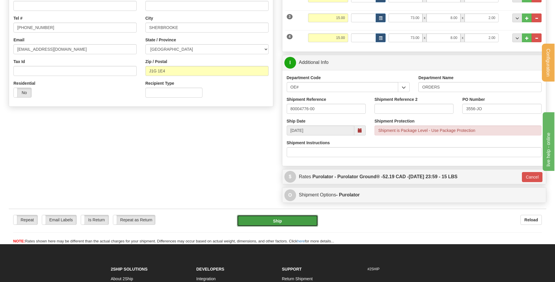
click at [296, 220] on button "Ship" at bounding box center [277, 221] width 81 height 12
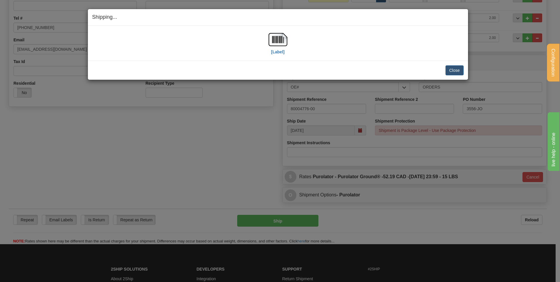
click at [268, 43] on div "[Label]" at bounding box center [277, 43] width 371 height 26
click at [275, 40] on img at bounding box center [278, 39] width 19 height 19
click at [453, 70] on button "Close" at bounding box center [454, 70] width 18 height 10
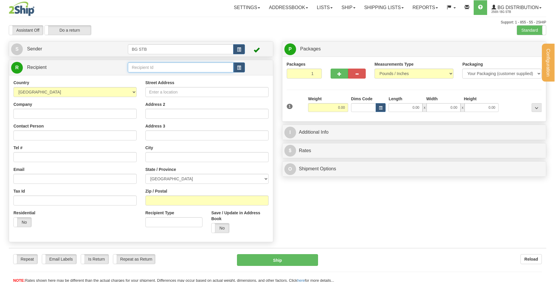
click at [144, 68] on input "text" at bounding box center [180, 67] width 105 height 10
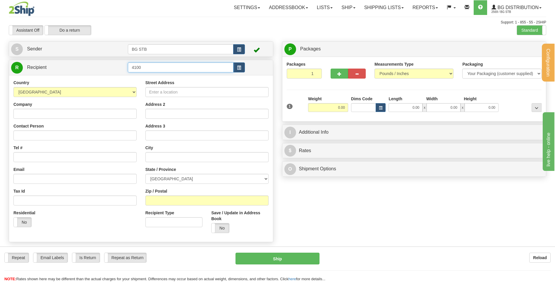
type input "4100"
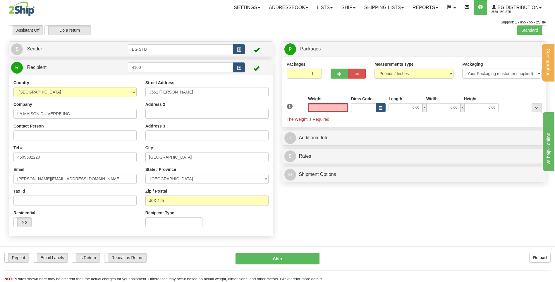
type input "0.00"
click at [325, 105] on input "0.00" at bounding box center [328, 107] width 40 height 9
type input "6.14"
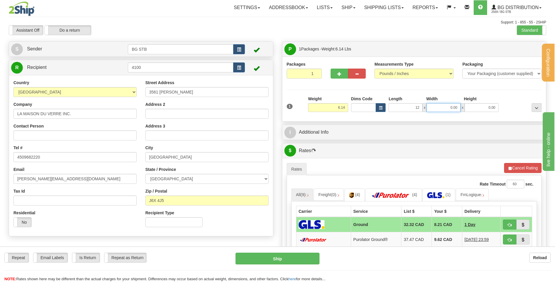
type input "12.00"
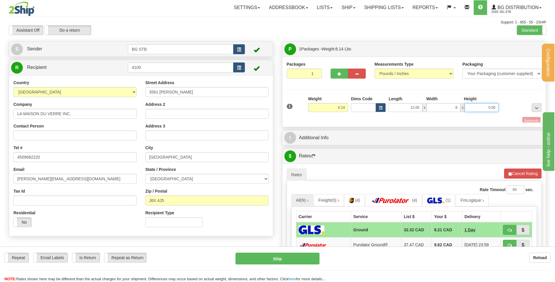
type input "8.00"
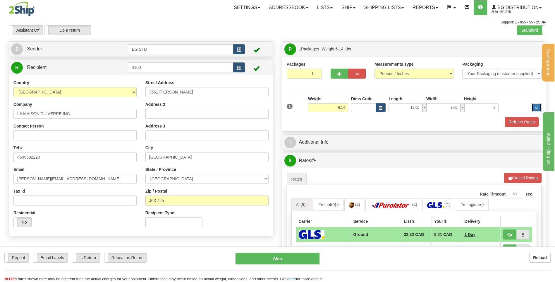
type input "6.00"
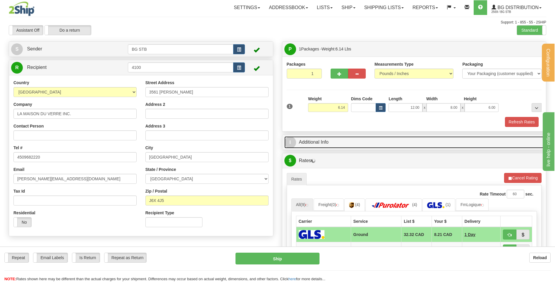
click at [323, 143] on link "I Additional Info" at bounding box center [415, 142] width 260 height 12
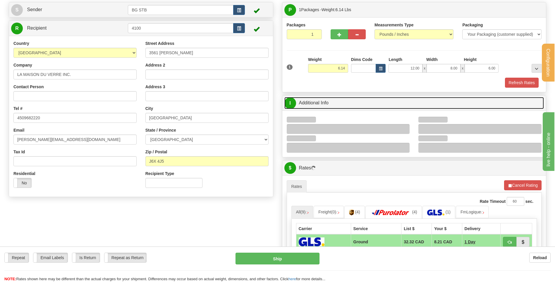
scroll to position [59, 0]
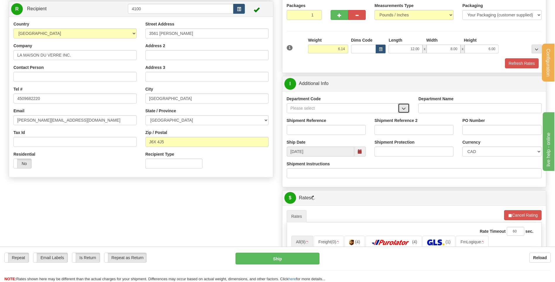
click at [405, 110] on span "button" at bounding box center [404, 109] width 4 height 4
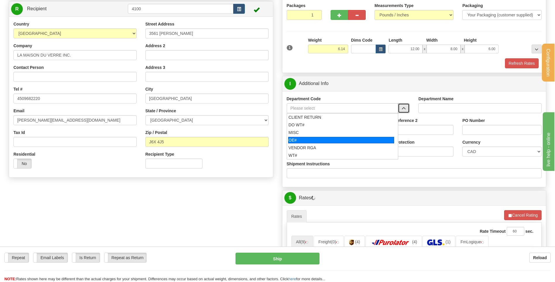
click at [329, 138] on div "OE#" at bounding box center [341, 140] width 106 height 6
type input "OE#"
type input "ORDERS"
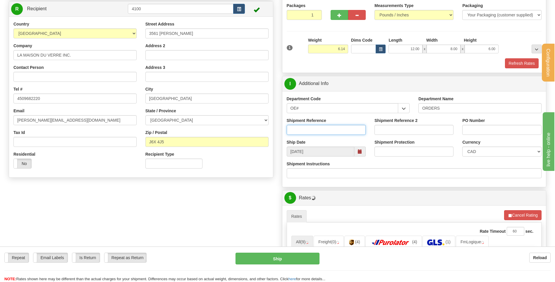
click at [329, 130] on input "Shipment Reference" at bounding box center [326, 130] width 79 height 10
type input "80005797-00"
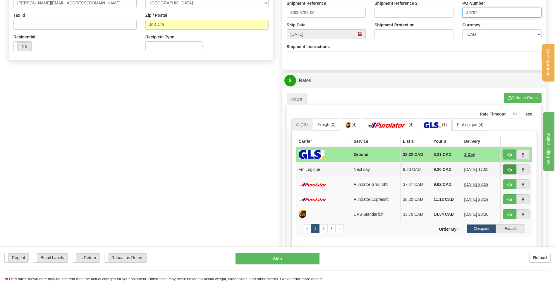
type input "49782"
click at [507, 171] on button "button" at bounding box center [509, 169] width 13 height 10
type input "jour"
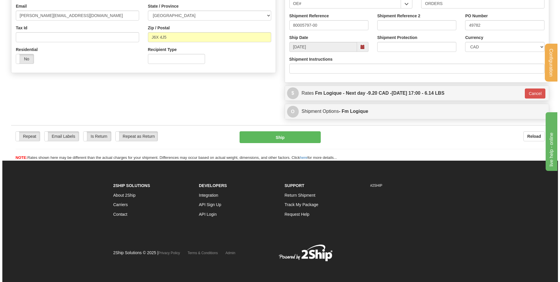
scroll to position [163, 0]
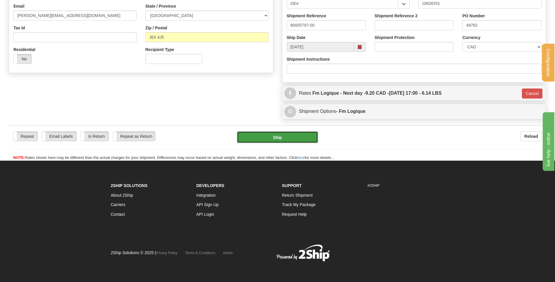
click at [312, 139] on button "Ship" at bounding box center [277, 137] width 81 height 12
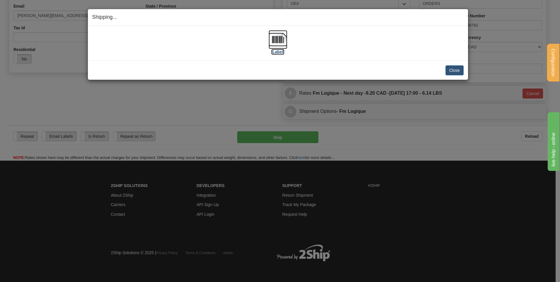
click at [276, 39] on img at bounding box center [278, 39] width 19 height 19
click at [451, 70] on button "Close" at bounding box center [454, 70] width 18 height 10
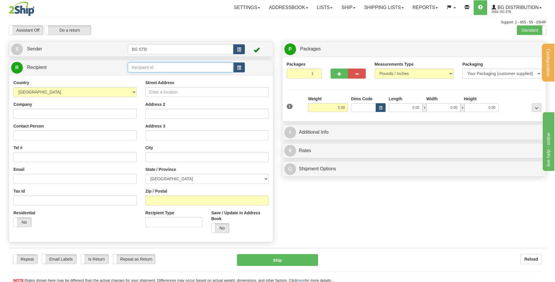
click at [189, 70] on input "text" at bounding box center [180, 67] width 105 height 10
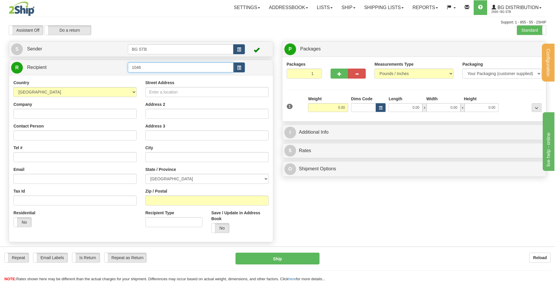
type input "1046"
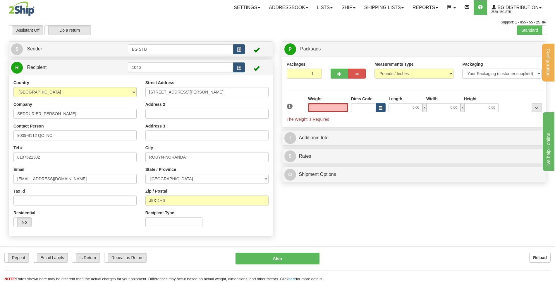
type input "0.00"
click at [348, 109] on div "Weight 0.00" at bounding box center [328, 106] width 43 height 20
click at [344, 107] on input "0.00" at bounding box center [328, 107] width 40 height 9
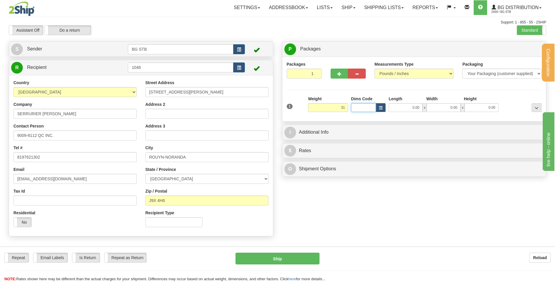
type input "31.00"
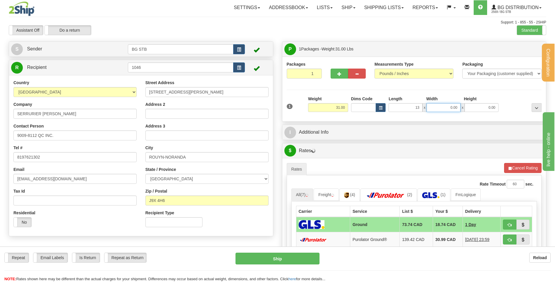
type input "13.00"
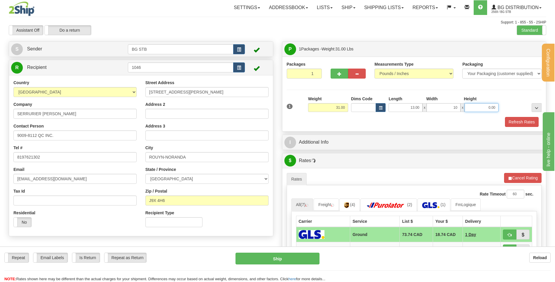
type input "10.00"
type input "13.00"
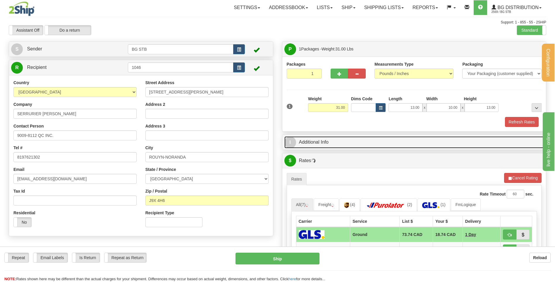
click at [318, 143] on link "I Additional Info" at bounding box center [415, 142] width 260 height 12
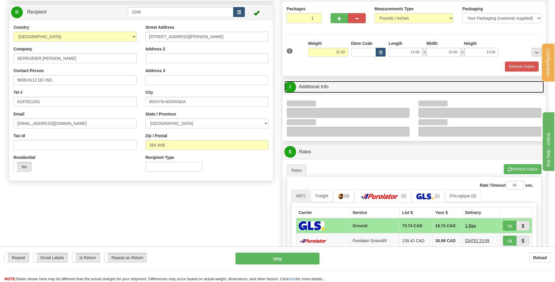
scroll to position [88, 0]
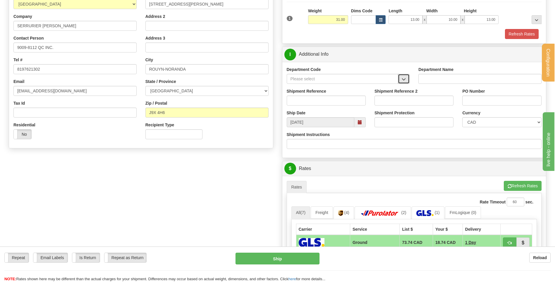
click at [406, 79] on span "button" at bounding box center [404, 79] width 4 height 4
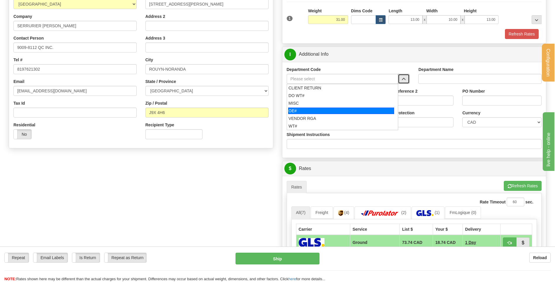
drag, startPoint x: 323, startPoint y: 112, endPoint x: 319, endPoint y: 105, distance: 8.5
click at [322, 111] on div "OE#" at bounding box center [341, 110] width 106 height 6
type input "OE#"
type input "ORDERS"
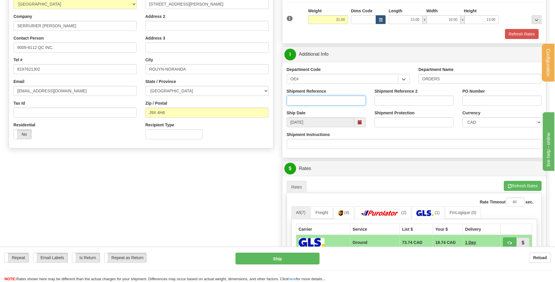
click at [319, 101] on input "Shipment Reference" at bounding box center [326, 100] width 79 height 10
type input "80005782-00"
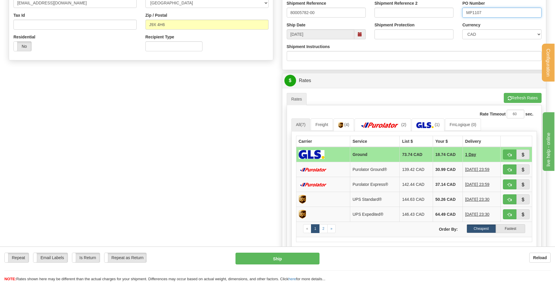
type input "MP1107"
click at [508, 154] on span "button" at bounding box center [510, 155] width 4 height 4
type input "1"
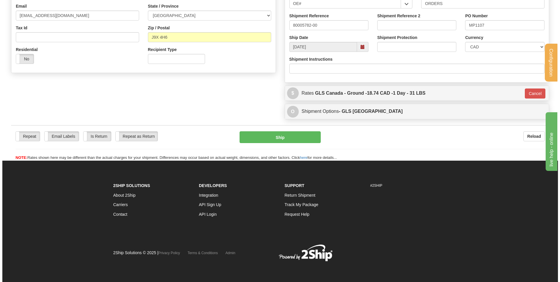
scroll to position [163, 0]
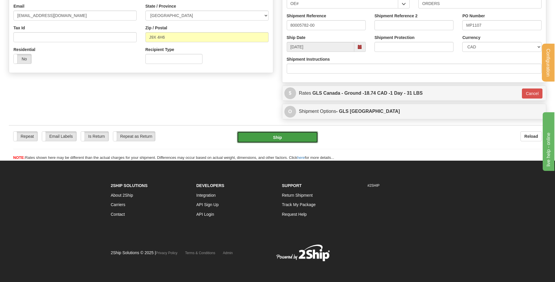
click at [268, 133] on button "Ship" at bounding box center [277, 137] width 81 height 12
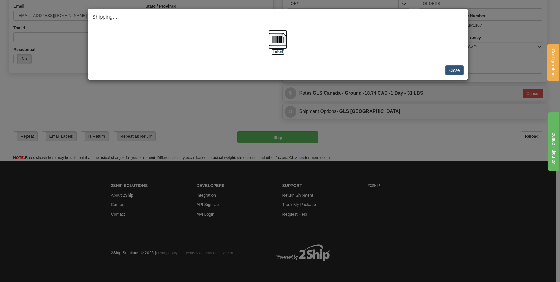
click at [276, 40] on img at bounding box center [278, 39] width 19 height 19
click at [453, 69] on button "Close" at bounding box center [454, 70] width 18 height 10
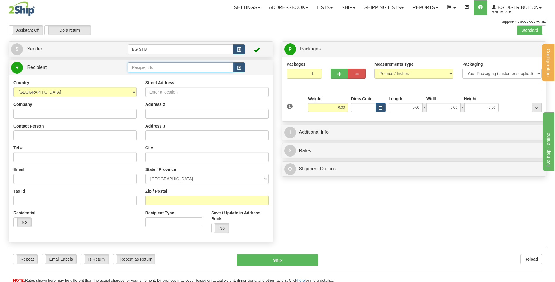
click at [138, 68] on input "text" at bounding box center [180, 67] width 105 height 10
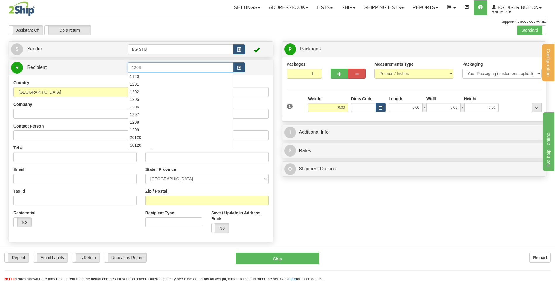
type input "1208"
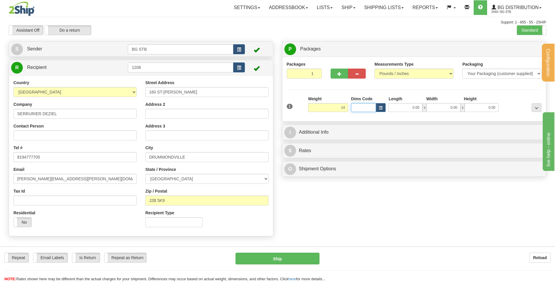
type input "14.00"
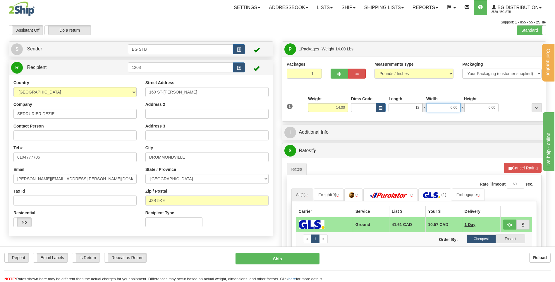
type input "12.00"
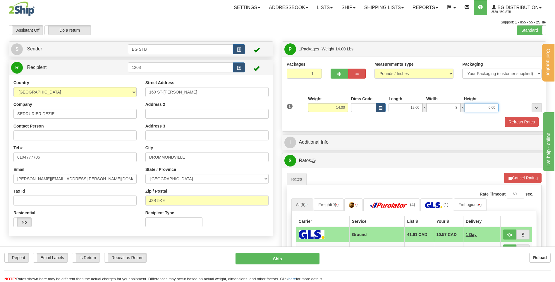
type input "8.00"
type input "6.00"
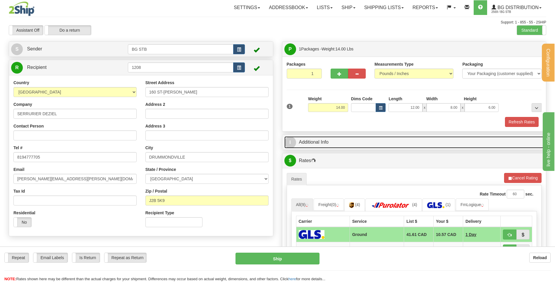
click at [341, 138] on link "I Additional Info" at bounding box center [415, 142] width 260 height 12
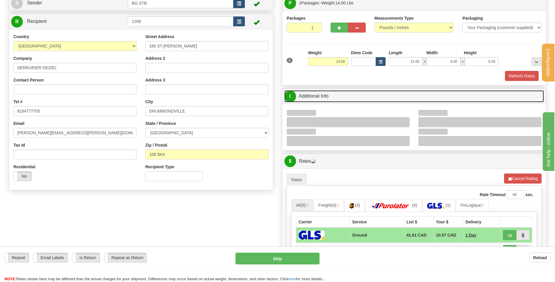
scroll to position [59, 0]
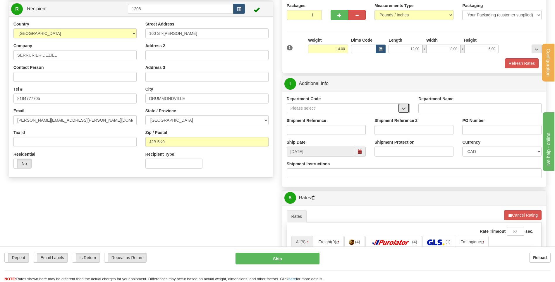
click at [404, 108] on span "button" at bounding box center [404, 109] width 4 height 4
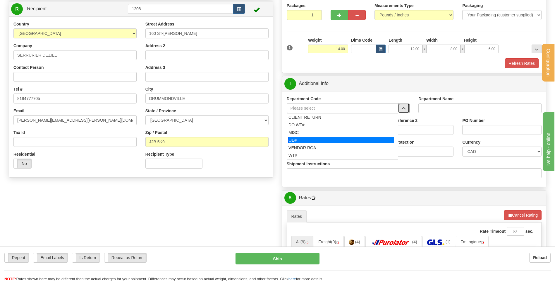
click at [328, 138] on div "OE#" at bounding box center [341, 140] width 106 height 6
type input "OE#"
type input "ORDERS"
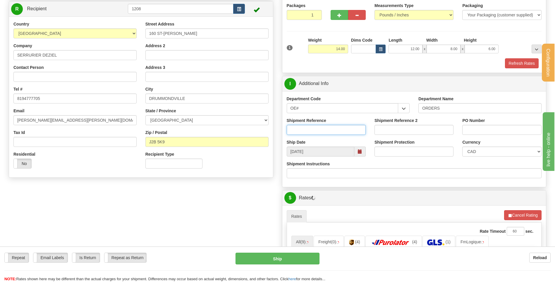
click at [324, 126] on input "Shipment Reference" at bounding box center [326, 130] width 79 height 10
type input "80005789-00"
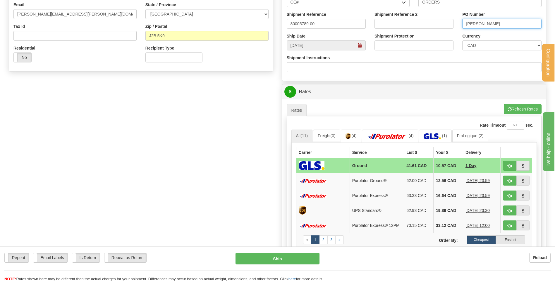
scroll to position [205, 0]
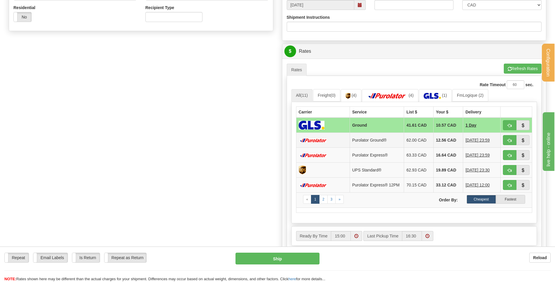
type input "ROXANE"
click at [502, 136] on td at bounding box center [517, 139] width 32 height 15
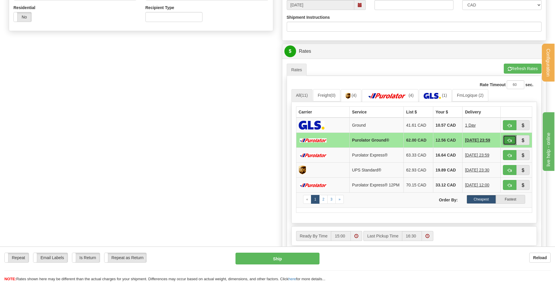
click at [507, 138] on button "button" at bounding box center [509, 140] width 13 height 10
type input "260"
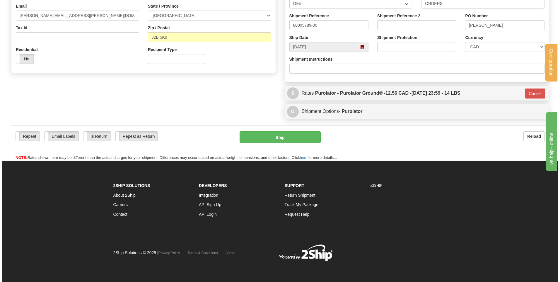
scroll to position [163, 0]
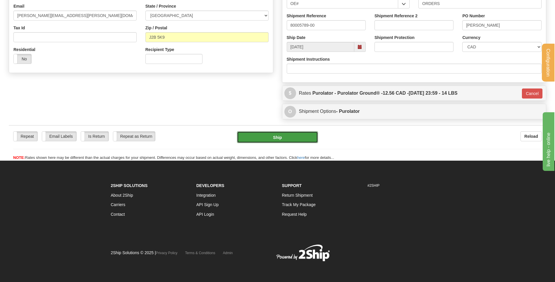
click at [295, 137] on button "Ship" at bounding box center [277, 137] width 81 height 12
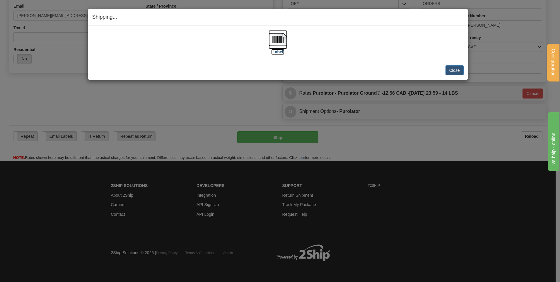
click at [277, 37] on img at bounding box center [278, 39] width 19 height 19
click at [451, 71] on button "Close" at bounding box center [454, 70] width 18 height 10
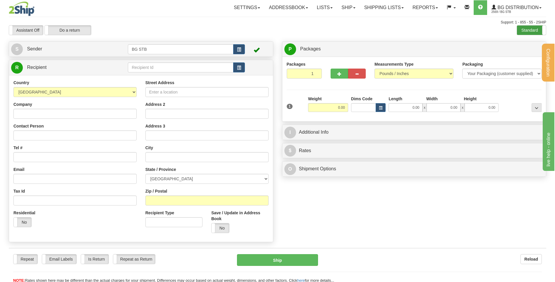
click at [519, 30] on label "Standard" at bounding box center [531, 29] width 29 height 9
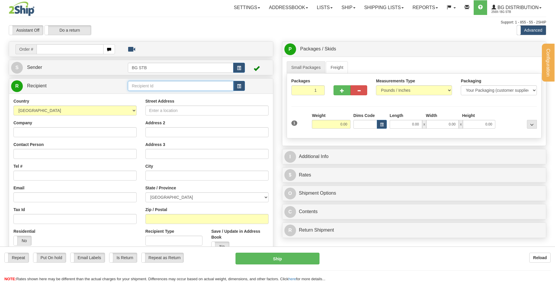
click at [140, 85] on input "text" at bounding box center [180, 86] width 105 height 10
type input "alle"
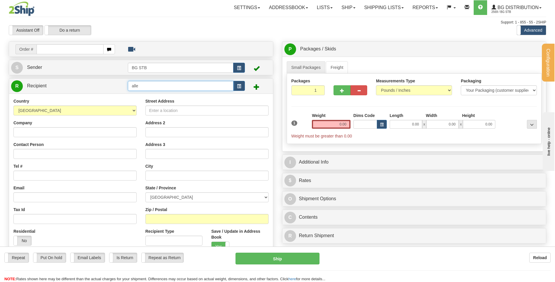
click at [140, 85] on input "alle" at bounding box center [180, 86] width 105 height 10
type input "allegion"
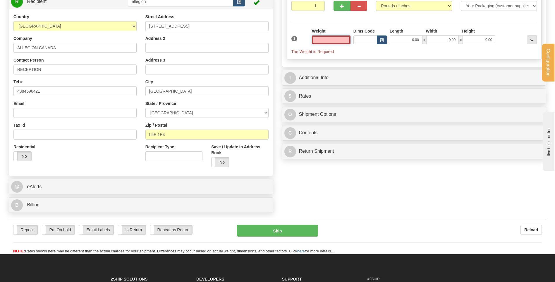
scroll to position [117, 0]
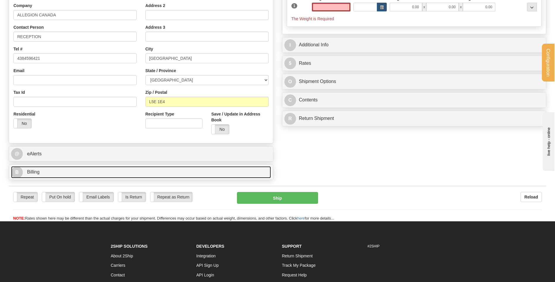
type input "0.00"
click at [81, 170] on link "B Billing" at bounding box center [141, 172] width 260 height 12
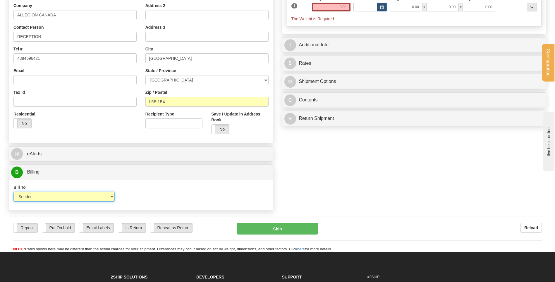
click at [98, 194] on select "Sender Recipient Third Party Collect" at bounding box center [63, 196] width 101 height 10
select select "2"
click at [13, 191] on select "Sender Recipient Third Party Collect" at bounding box center [63, 196] width 101 height 10
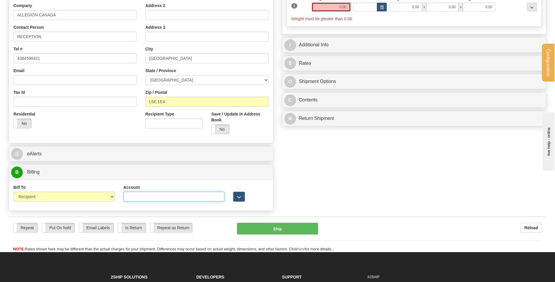
click at [138, 199] on input "Account" at bounding box center [174, 196] width 101 height 10
type input "4970545"
click at [238, 195] on span "button" at bounding box center [239, 197] width 4 height 4
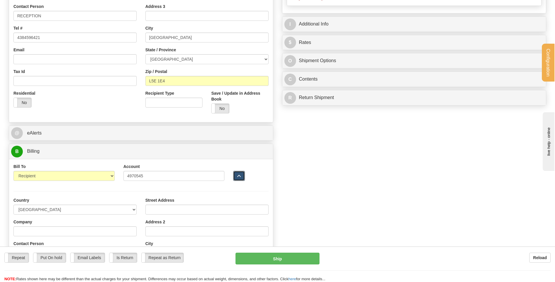
scroll to position [205, 0]
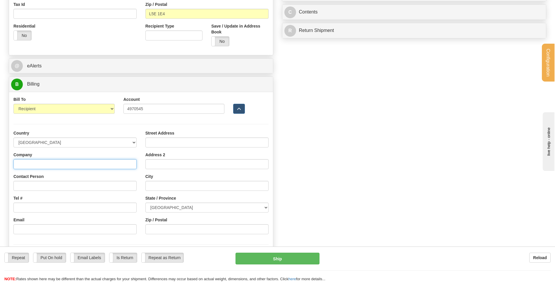
click at [47, 167] on input "Company" at bounding box center [74, 164] width 123 height 10
type input "ALLEGION CANADA"
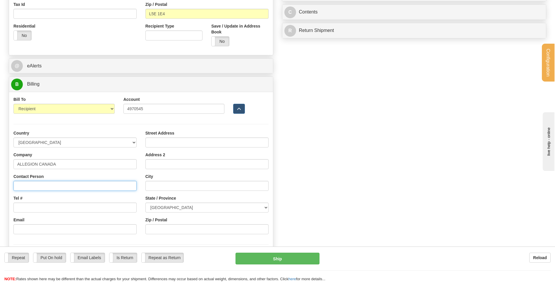
type input "RECEPTION"
type input "Admin@lesserrurierslaurentiens.com"
type input "1076 LAKESHORE ROAD EAST"
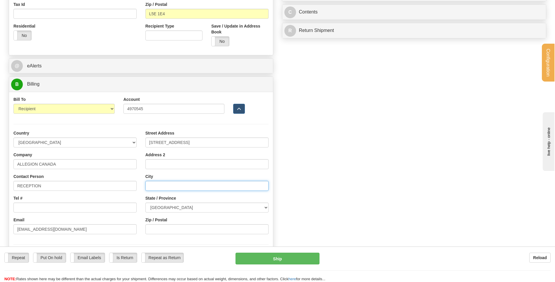
type input "MISSISSAUGA"
select select "ON"
type input "L5E 1E4"
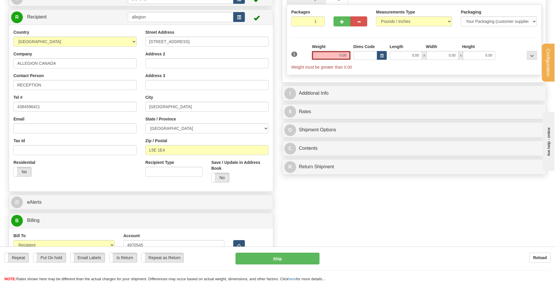
scroll to position [59, 0]
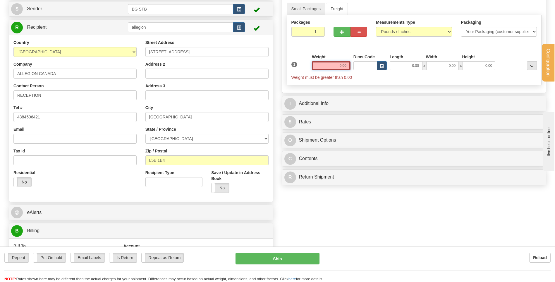
click at [339, 64] on input "0.00" at bounding box center [331, 65] width 39 height 9
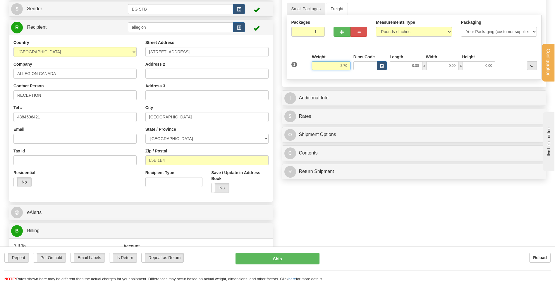
type input "2.70"
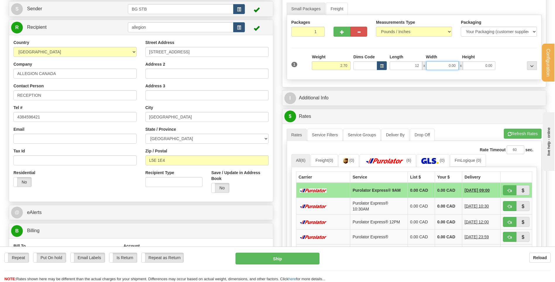
type input "12.00"
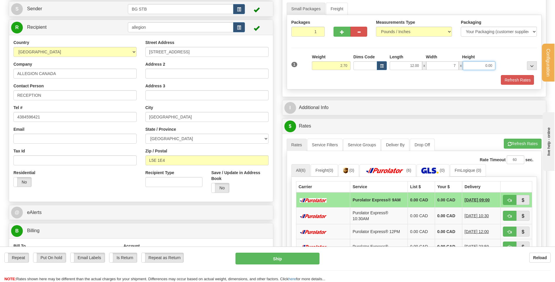
type input "7.00"
type input "6.00"
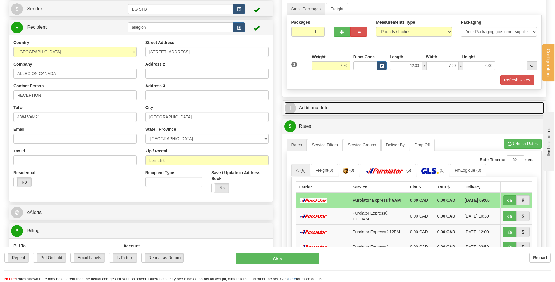
click at [338, 105] on link "I Additional Info" at bounding box center [415, 108] width 260 height 12
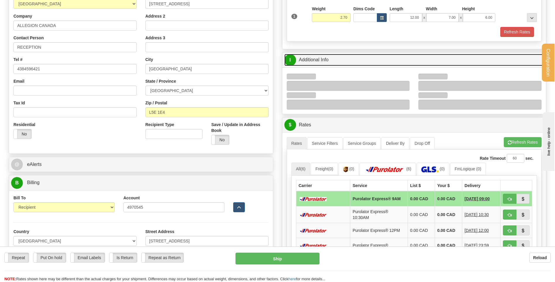
scroll to position [146, 0]
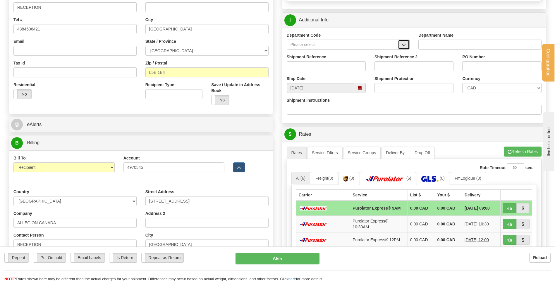
click at [402, 45] on button "button" at bounding box center [404, 45] width 12 height 10
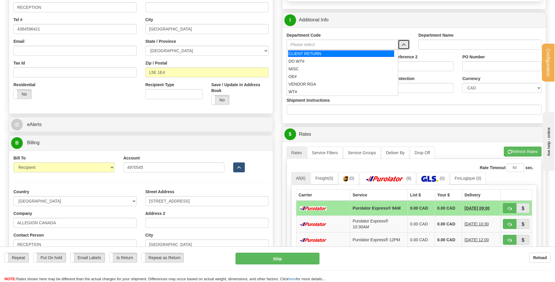
click at [318, 54] on div "CLIENT RETURN" at bounding box center [341, 53] width 106 height 6
type input "CLIENT RETURN"
type input "RETURN LABELS"
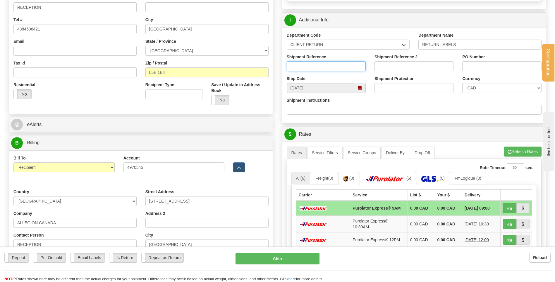
click at [316, 70] on input "Shipment Reference" at bounding box center [326, 66] width 79 height 10
type input "RETOUR ALLEGION"
click at [473, 66] on input "PO Number" at bounding box center [502, 66] width 79 height 10
paste input "PO 8001510-00 WRONG PROD."
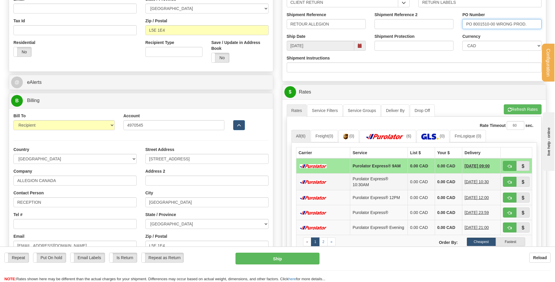
scroll to position [234, 0]
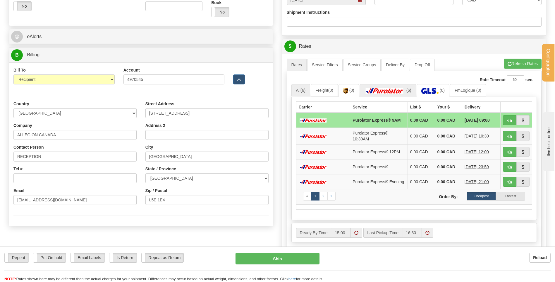
type input "PO 8001510-00 WRONG PROD."
click at [406, 93] on img at bounding box center [385, 91] width 41 height 6
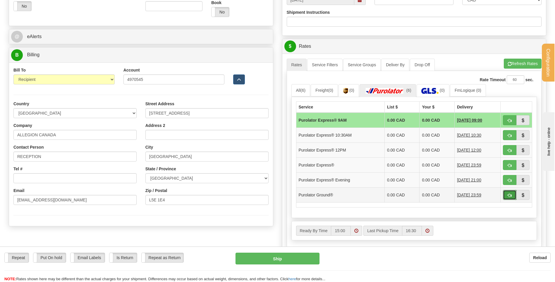
click at [506, 193] on button "button" at bounding box center [509, 195] width 13 height 10
type input "260"
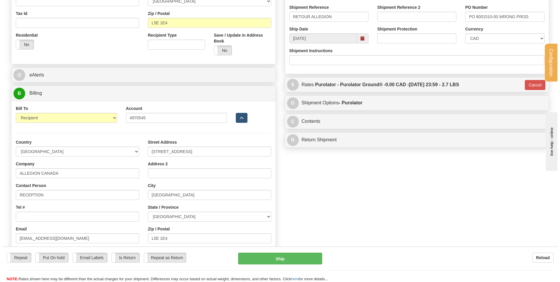
scroll to position [176, 0]
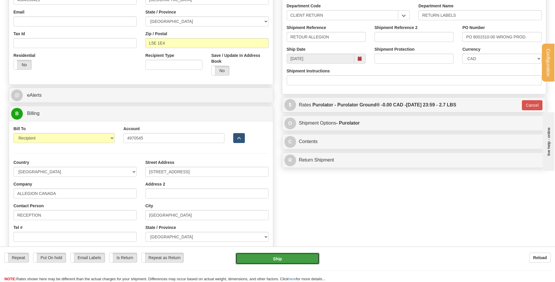
click at [277, 255] on button "Ship" at bounding box center [278, 258] width 84 height 12
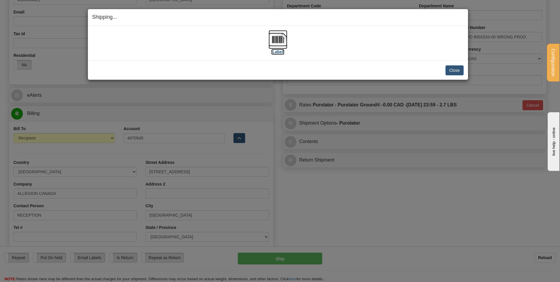
click at [274, 42] on img at bounding box center [278, 39] width 19 height 19
click at [456, 69] on button "Close" at bounding box center [454, 70] width 18 height 10
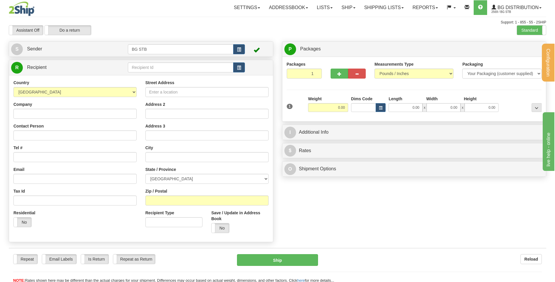
click at [126, 67] on td at bounding box center [121, 67] width 13 height 12
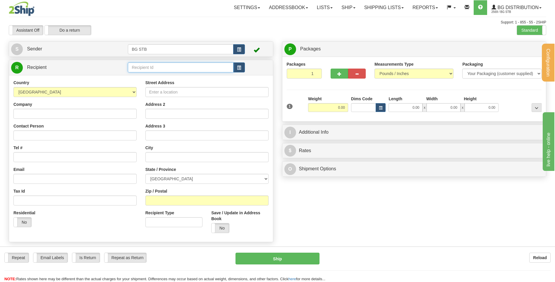
click at [129, 66] on input "text" at bounding box center [180, 67] width 105 height 10
type input "1183"
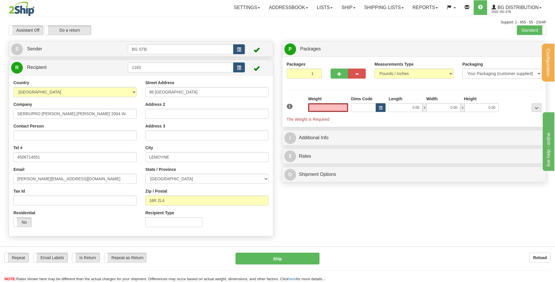
type input "0.00"
click at [338, 73] on span "button" at bounding box center [340, 74] width 4 height 4
type input "2"
click at [526, 48] on span "Package Level" at bounding box center [529, 49] width 23 height 4
radio input "true"
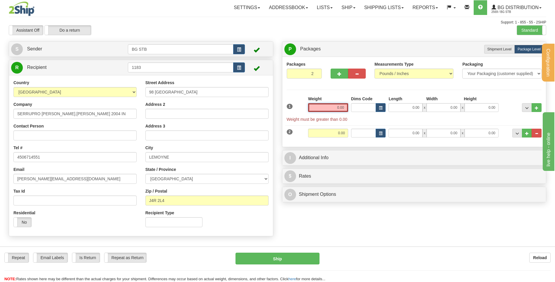
click at [324, 108] on input "0.00" at bounding box center [328, 107] width 40 height 9
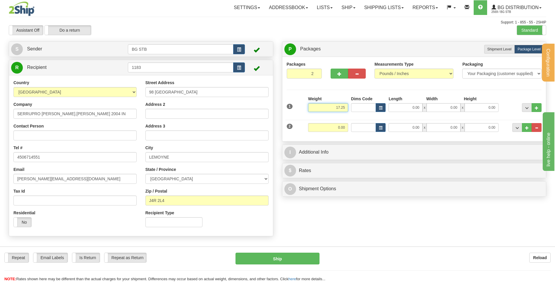
type input "17.25"
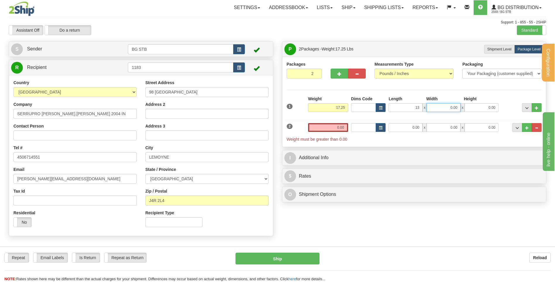
type input "13.00"
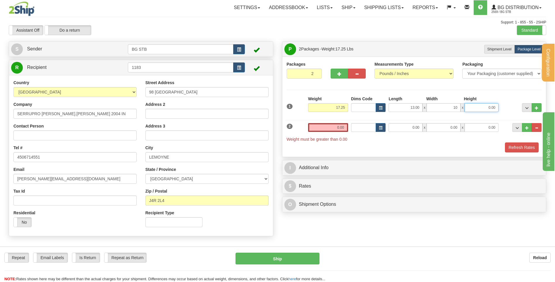
type input "10.00"
type input "13.00"
click at [335, 128] on input "0.00" at bounding box center [328, 127] width 40 height 9
type input "40.60"
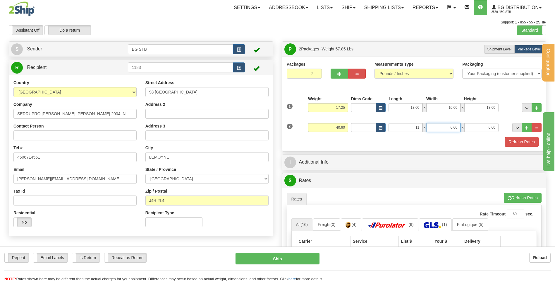
type input "11.00"
type input "10.00"
type input "14.00"
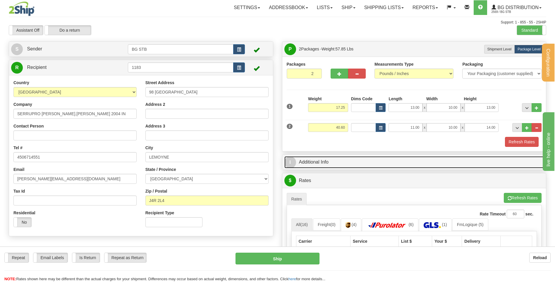
click at [331, 160] on link "I Additional Info" at bounding box center [415, 162] width 260 height 12
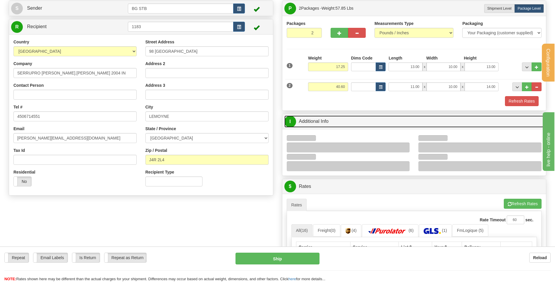
scroll to position [88, 0]
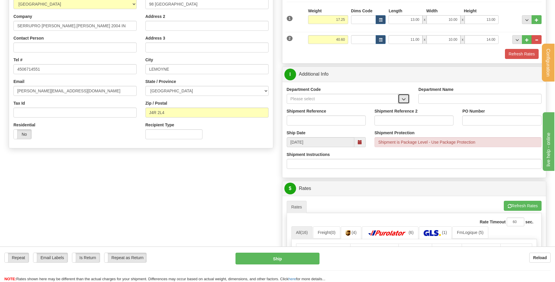
click at [405, 98] on span "button" at bounding box center [404, 99] width 4 height 4
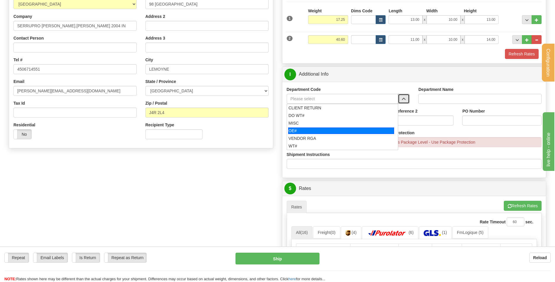
click at [308, 131] on div "OE#" at bounding box center [341, 130] width 106 height 6
type input "OE#"
type input "ORDERS"
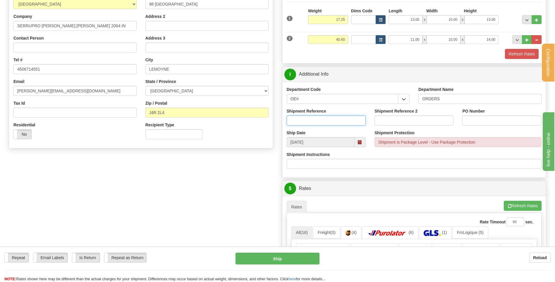
click at [308, 121] on input "Shipment Reference" at bounding box center [326, 120] width 79 height 10
type input "80005794-00"
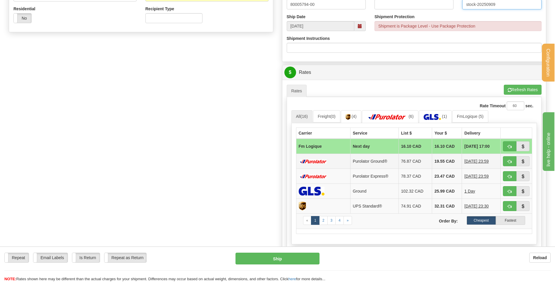
scroll to position [234, 0]
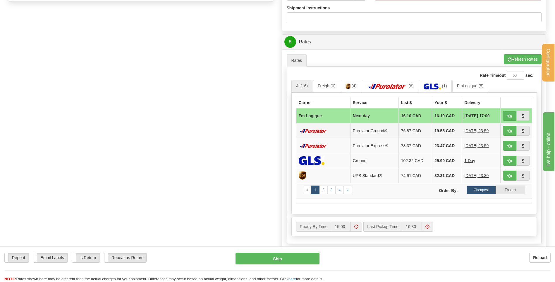
type input "stock-20250909"
click at [506, 119] on button "button" at bounding box center [509, 116] width 13 height 10
type input "jour"
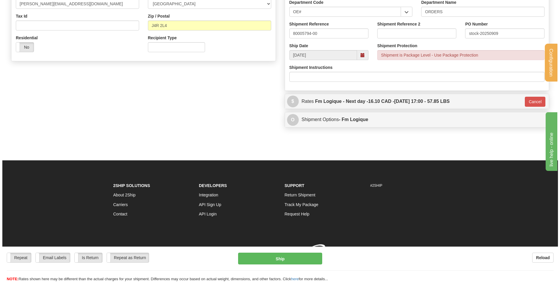
scroll to position [183, 0]
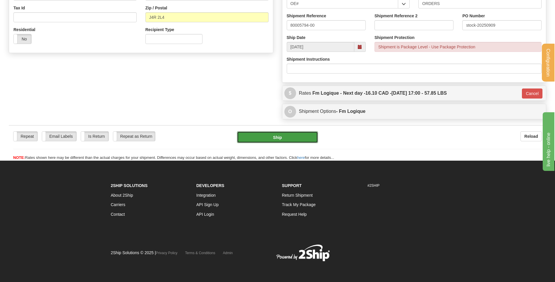
click at [300, 138] on button "Ship" at bounding box center [277, 137] width 81 height 12
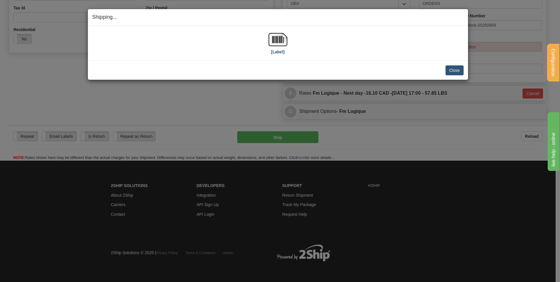
drag, startPoint x: 264, startPoint y: 34, endPoint x: 270, endPoint y: 41, distance: 9.8
click at [264, 34] on div "[Label]" at bounding box center [277, 43] width 371 height 26
click at [270, 41] on img at bounding box center [278, 39] width 19 height 19
